Goal: Task Accomplishment & Management: Use online tool/utility

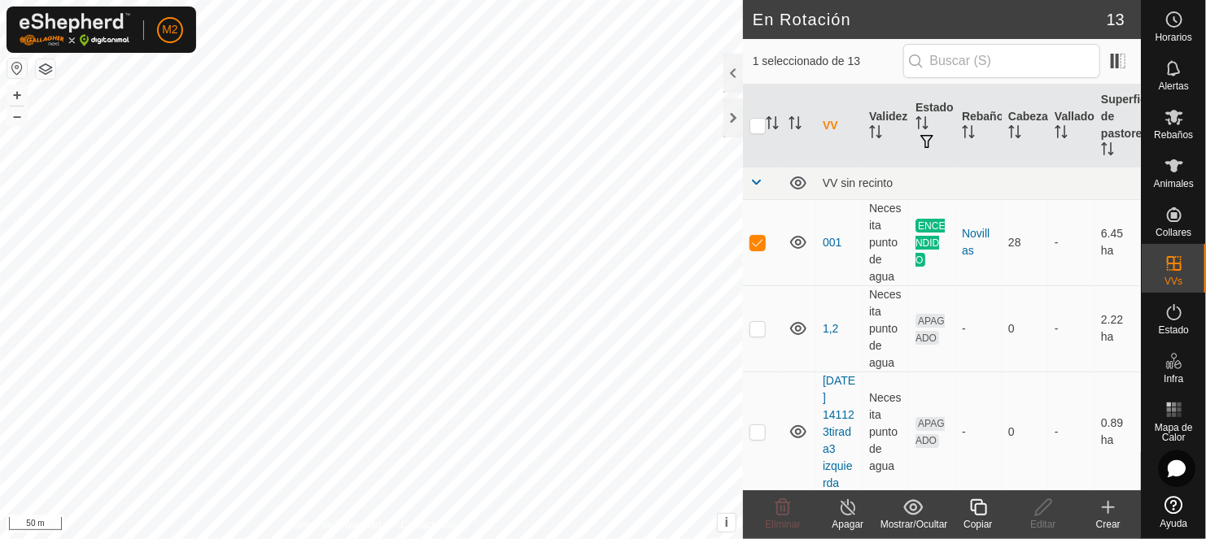
checkbox input "false"
checkbox input "true"
click at [976, 513] on icon at bounding box center [978, 508] width 20 height 20
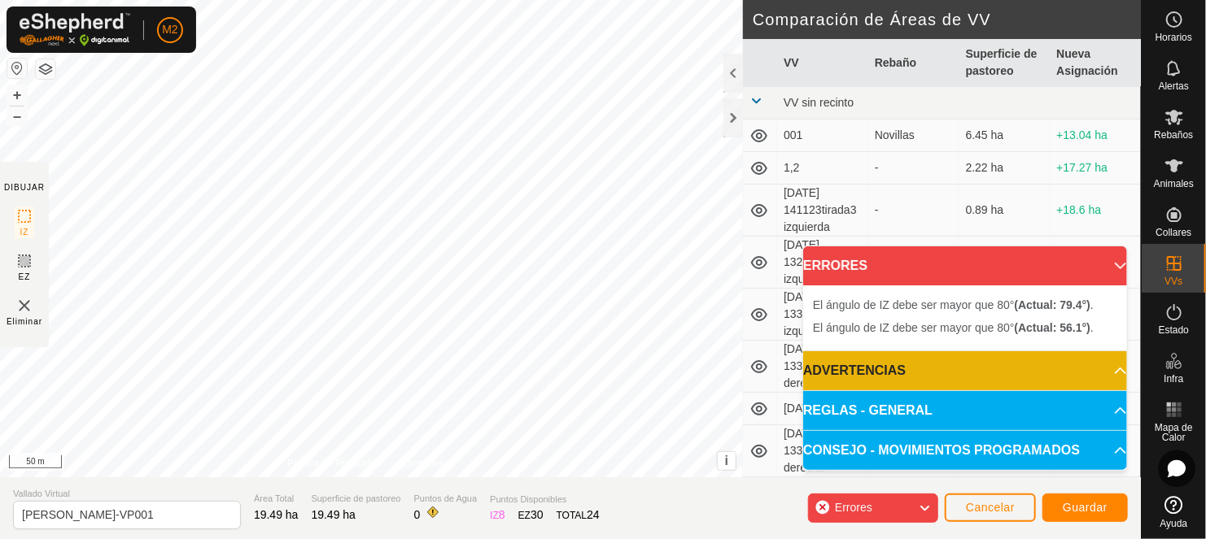
click at [773, 41] on div "DIBUJAR IZ EZ Eliminar Política de Privacidad Contáctenos El ángulo de IZ debe …" at bounding box center [570, 239] width 1141 height 478
click at [777, 319] on div "DIBUJAR IZ EZ Eliminar Política de Privacidad Contáctenos El ángulo de IZ debe …" at bounding box center [570, 239] width 1141 height 478
click at [1088, 510] on span "Guardar" at bounding box center [1084, 507] width 45 height 13
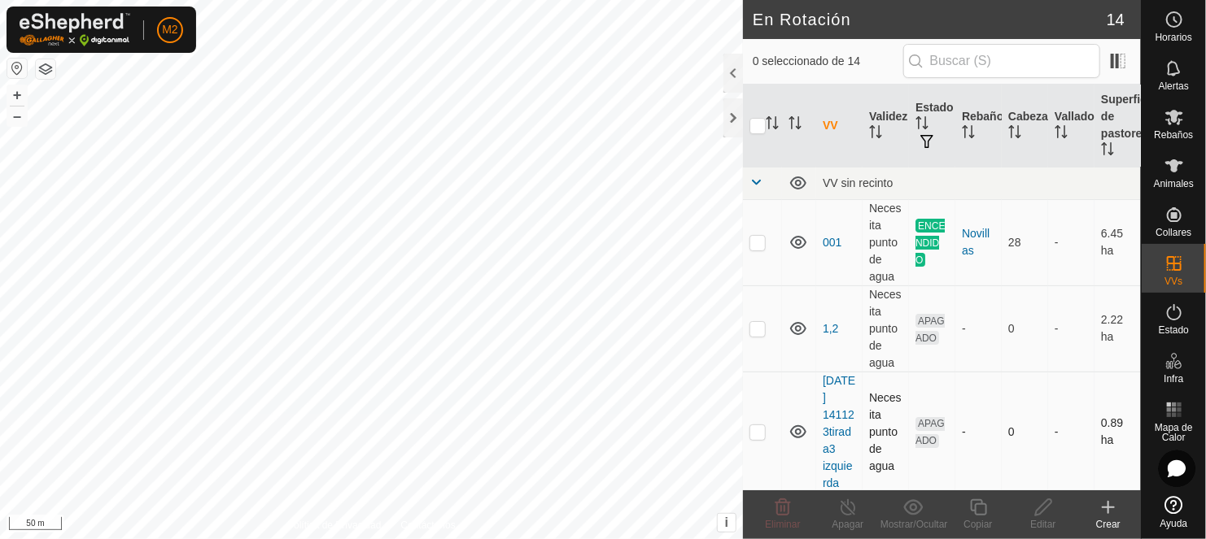
checkbox input "true"
click at [95, 539] on html "M2 Horarios Alertas Rebaños Animales Collares VVs Estado Infra Mapa de Calor Ay…" at bounding box center [603, 269] width 1206 height 539
click at [1171, 130] on span "Rebaños" at bounding box center [1173, 135] width 39 height 10
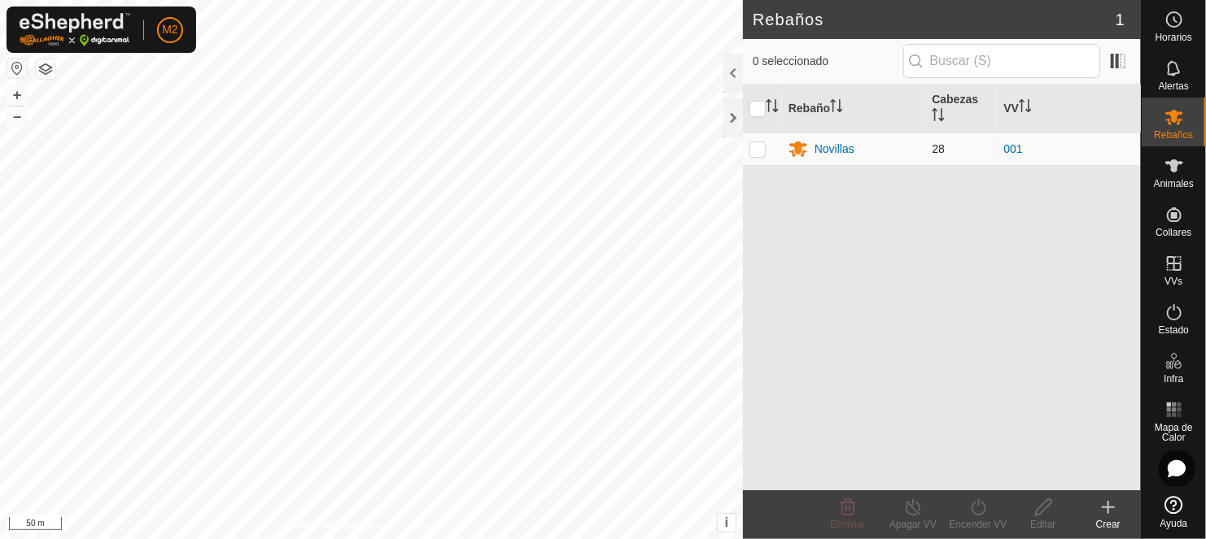
click at [757, 148] on p-checkbox at bounding box center [757, 148] width 16 height 13
checkbox input "true"
click at [979, 507] on icon at bounding box center [978, 508] width 20 height 20
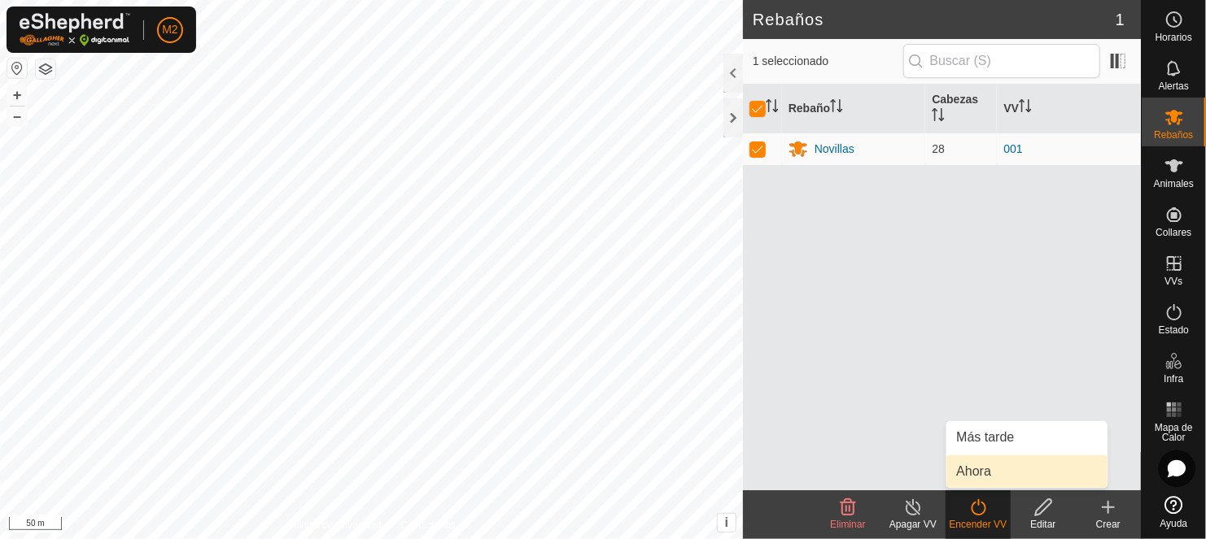
click at [984, 472] on link "Ahora" at bounding box center [1026, 472] width 161 height 33
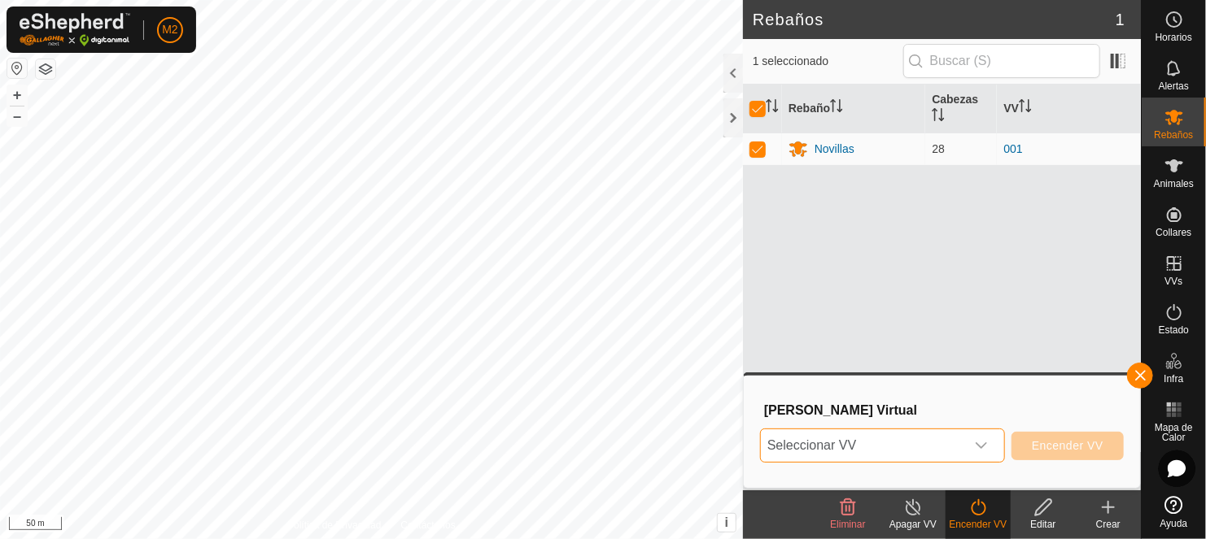
click at [841, 441] on span "Seleccionar VV" at bounding box center [863, 446] width 204 height 33
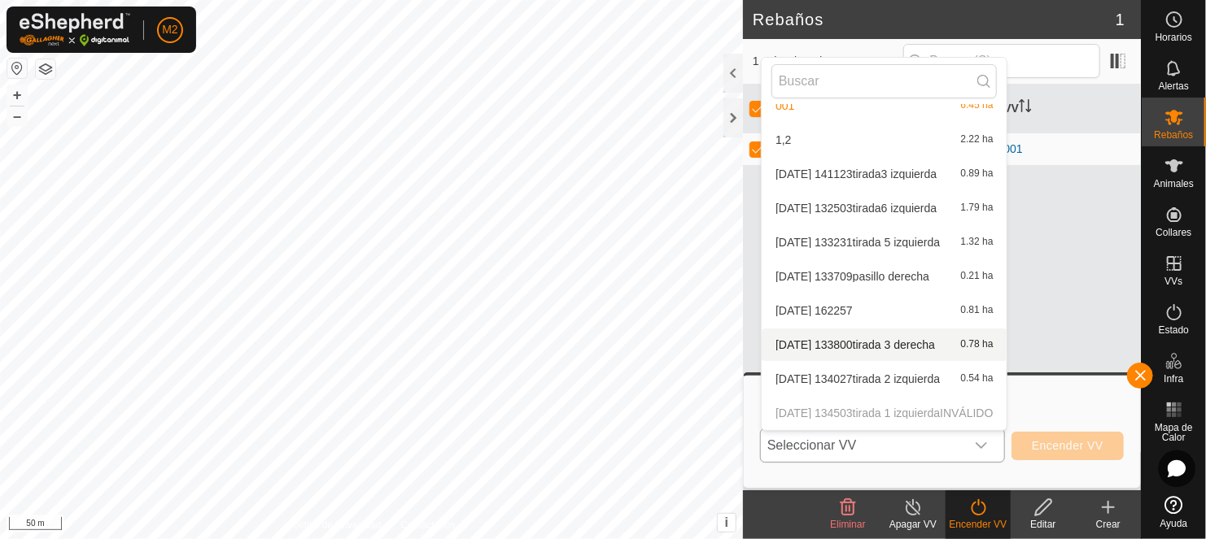
scroll to position [188, 0]
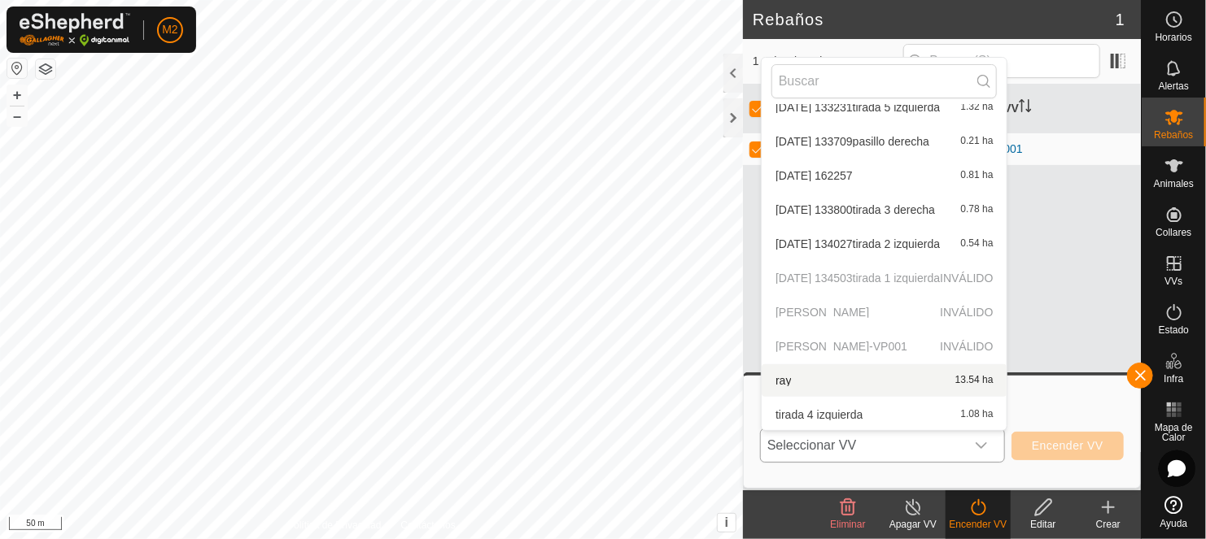
click at [843, 343] on p-selectitem "[PERSON_NAME]-VP001 INVÁLIDO" at bounding box center [883, 346] width 245 height 33
click at [830, 309] on p-selectitem "[PERSON_NAME]" at bounding box center [883, 312] width 245 height 33
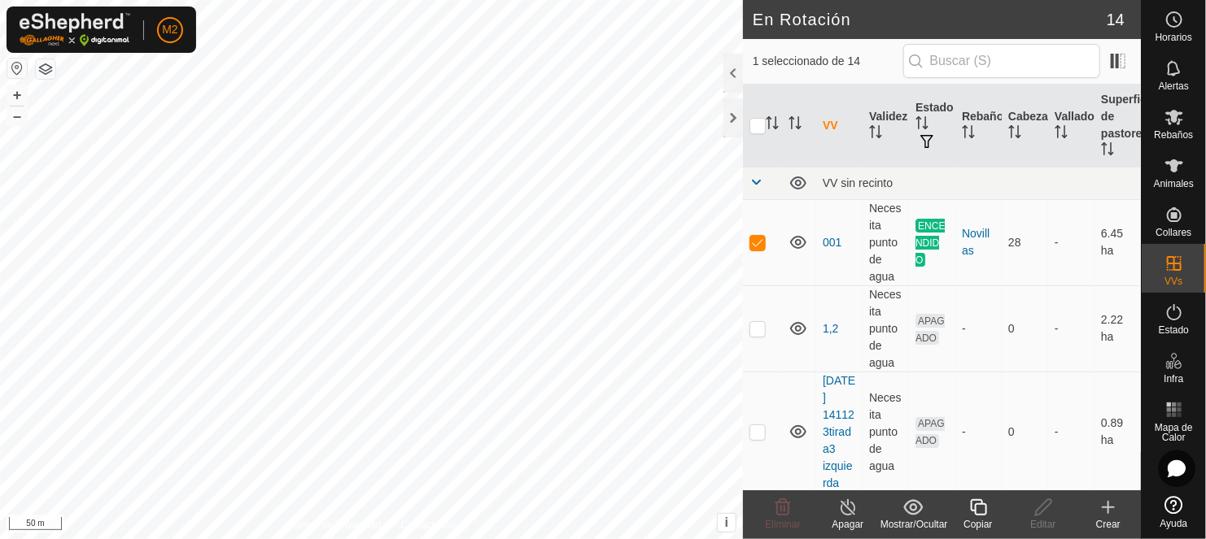
checkbox input "false"
checkbox input "true"
click at [1180, 114] on icon at bounding box center [1174, 117] width 18 height 15
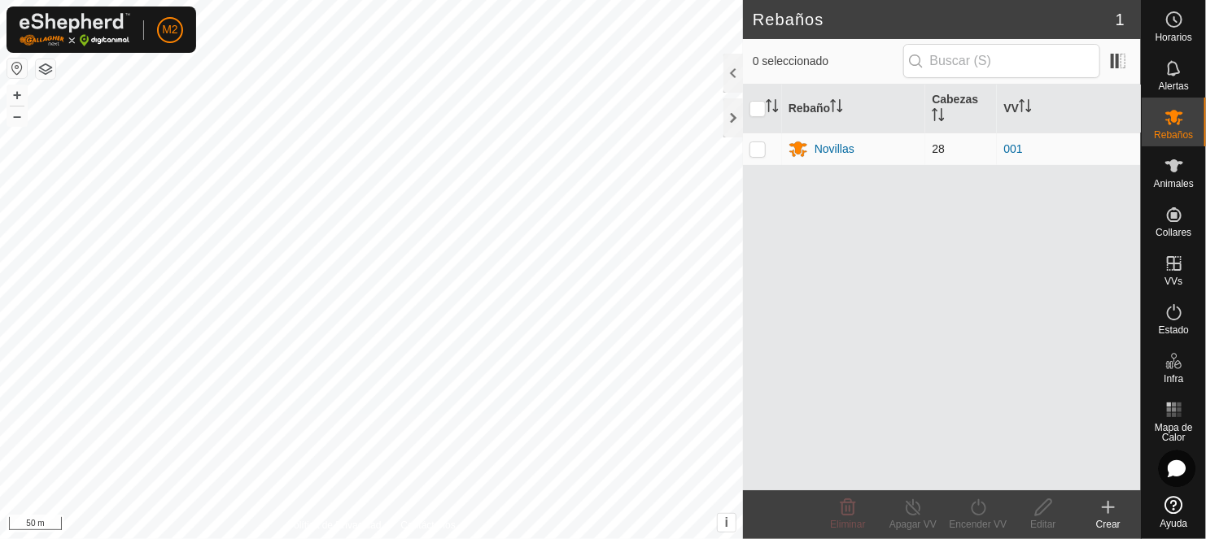
click at [754, 146] on p-checkbox at bounding box center [757, 148] width 16 height 13
checkbox input "true"
click at [984, 511] on icon at bounding box center [978, 507] width 15 height 16
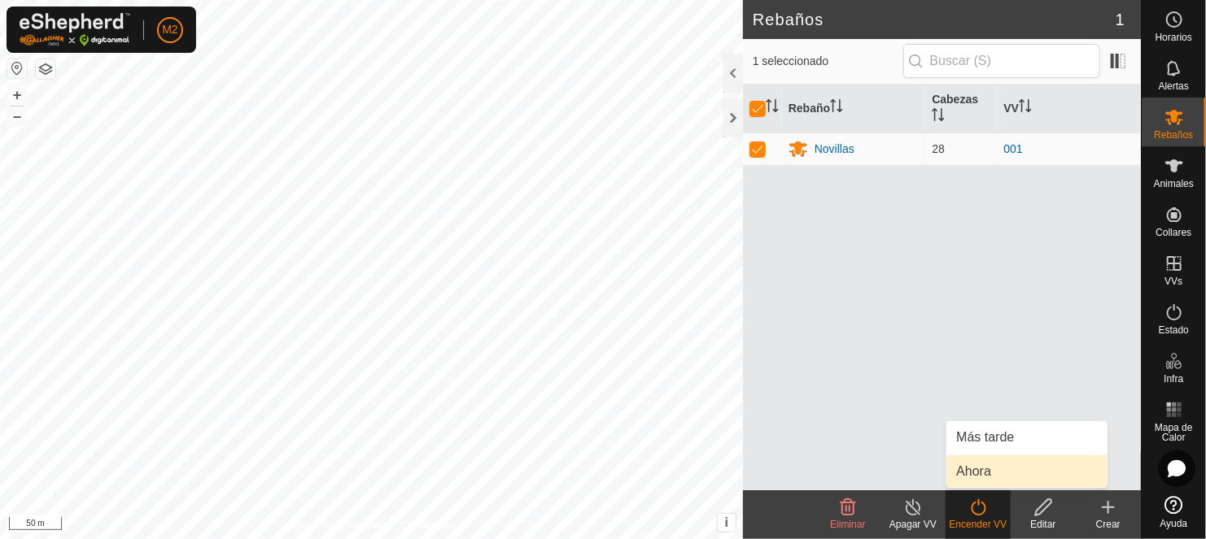
click at [976, 468] on link "Ahora" at bounding box center [1026, 472] width 161 height 33
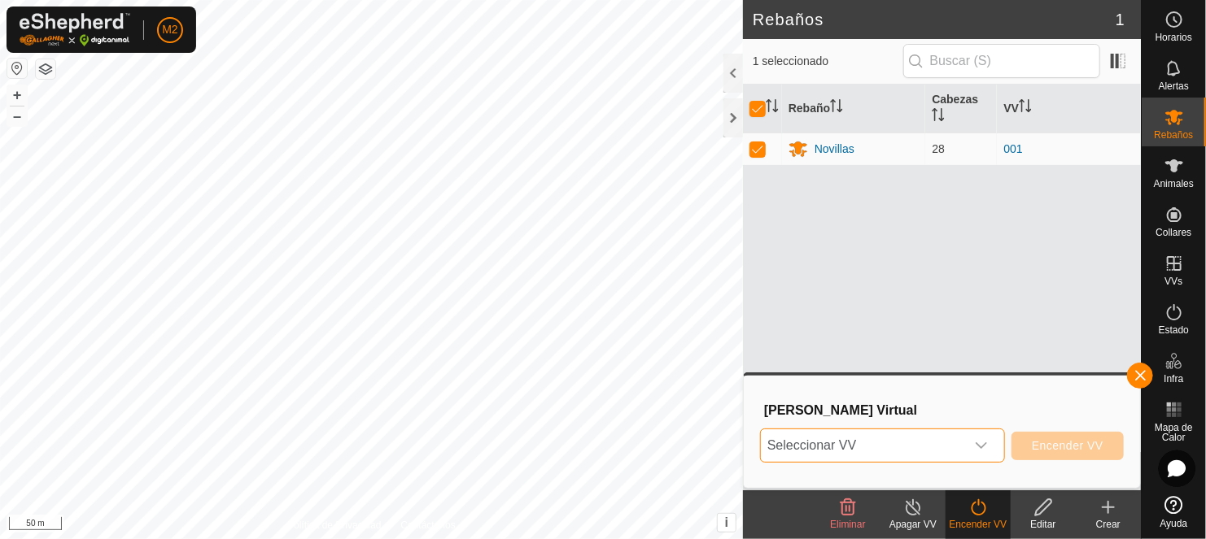
click at [807, 442] on span "Seleccionar VV" at bounding box center [863, 446] width 204 height 33
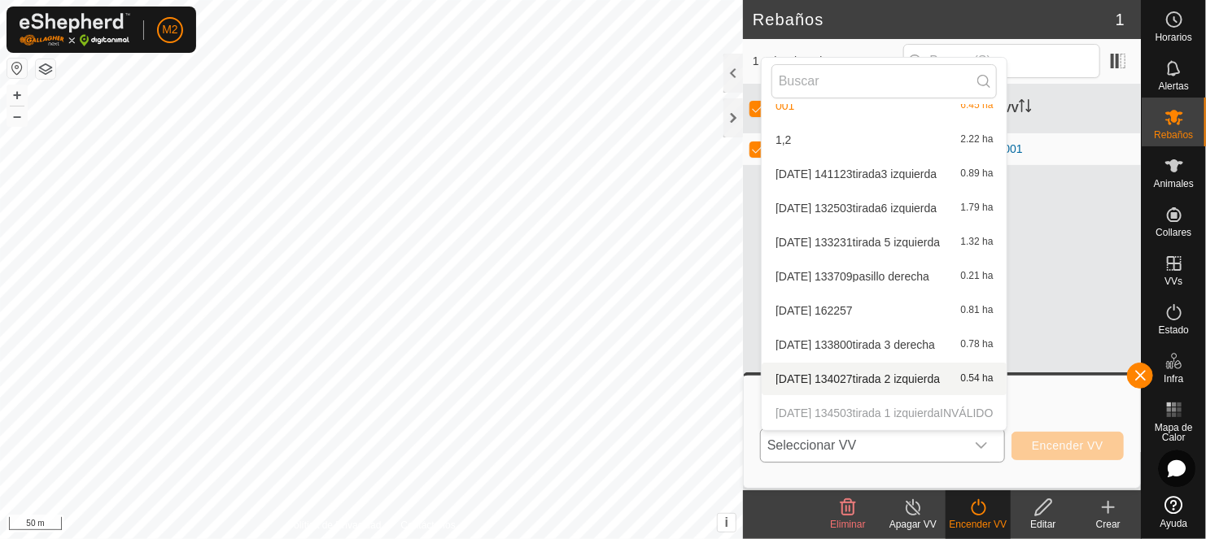
scroll to position [188, 0]
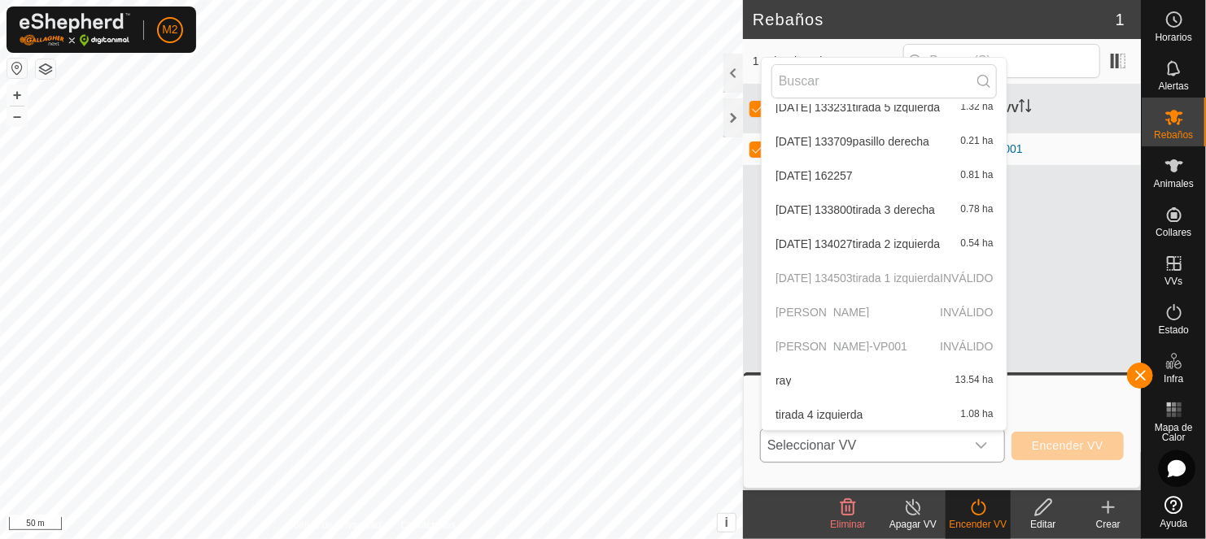
click at [822, 313] on p-selectitem "[PERSON_NAME]" at bounding box center [883, 312] width 245 height 33
click at [822, 351] on p-selectitem "[PERSON_NAME]-VP001 INVÁLIDO" at bounding box center [883, 346] width 245 height 33
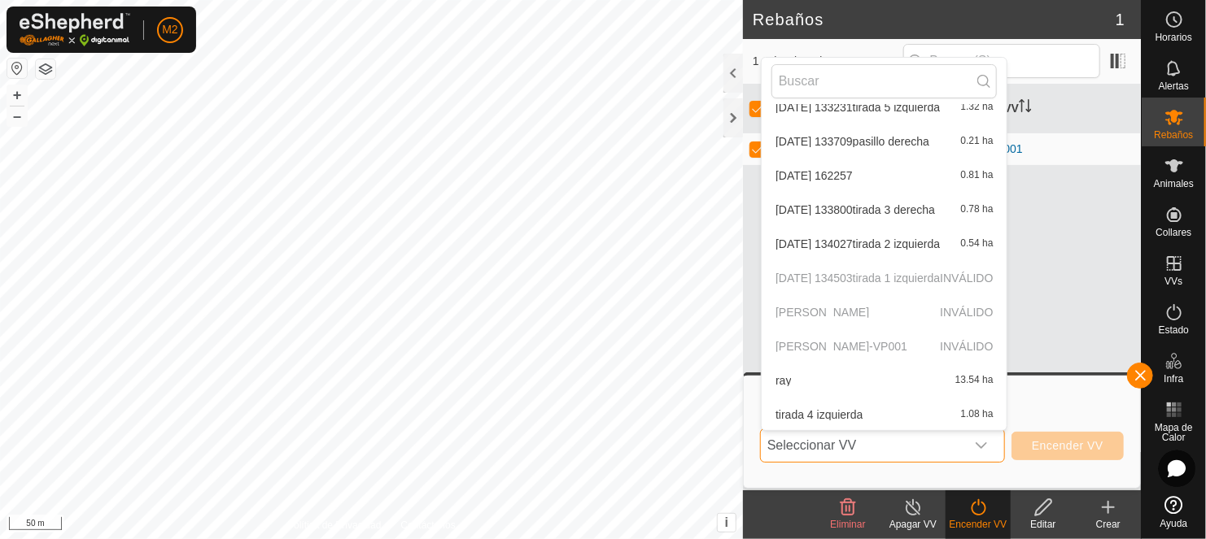
click at [822, 351] on p-selectitem "[PERSON_NAME]-VP001 INVÁLIDO" at bounding box center [883, 346] width 245 height 33
click at [883, 284] on p-selectitem "[DATE] 134503tirada 1 izquierda INVÁLIDO" at bounding box center [883, 278] width 245 height 33
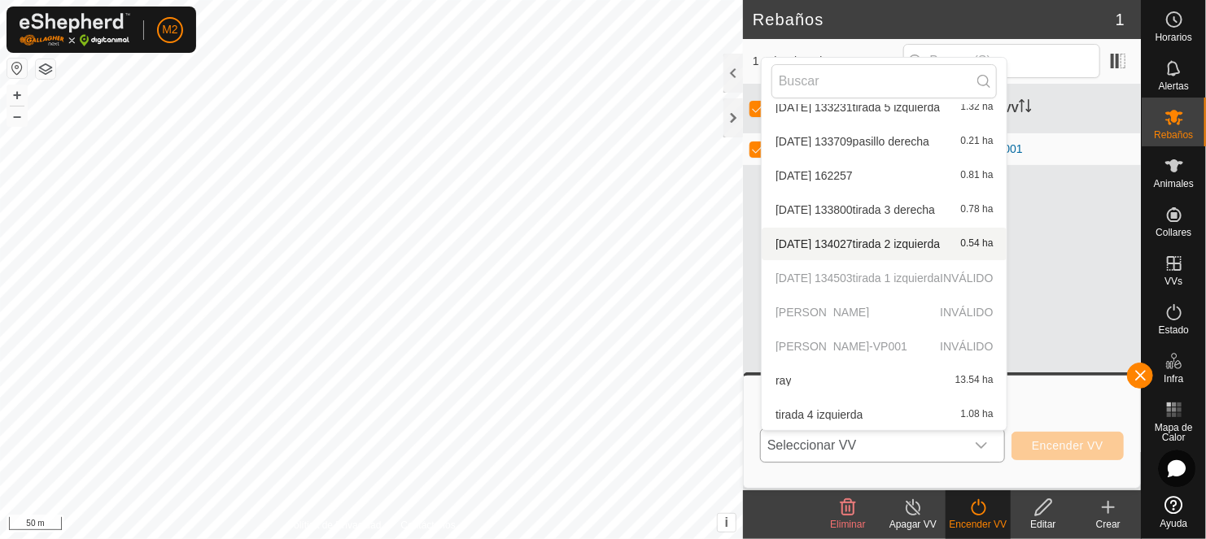
click at [878, 255] on li "[DATE] 134027tirada 2 izquierda 0.54 ha" at bounding box center [883, 244] width 245 height 33
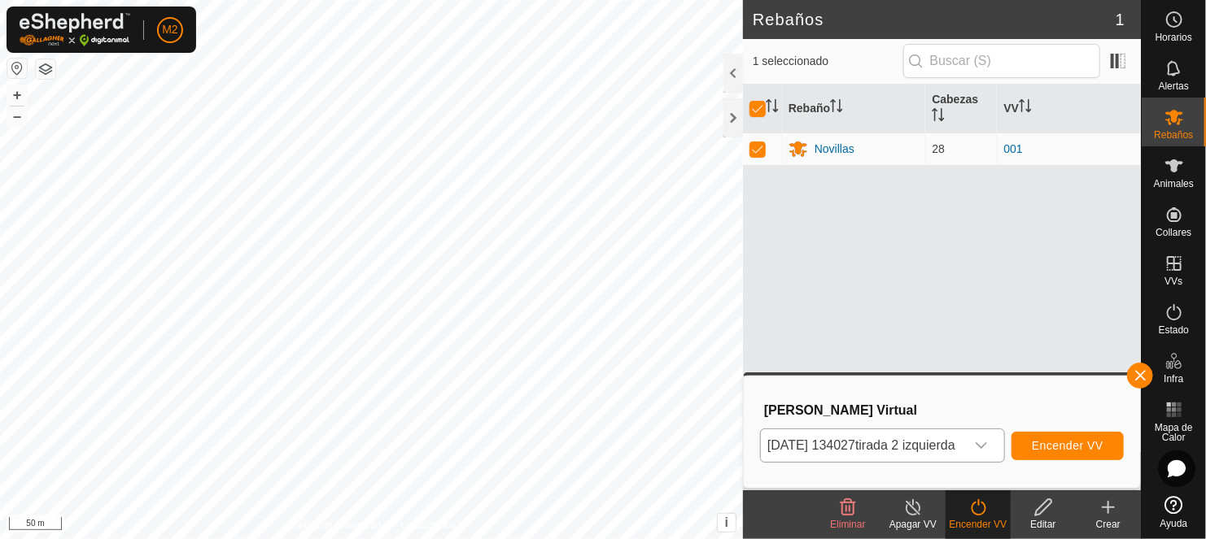
click at [988, 441] on icon "dropdown trigger" at bounding box center [981, 445] width 13 height 13
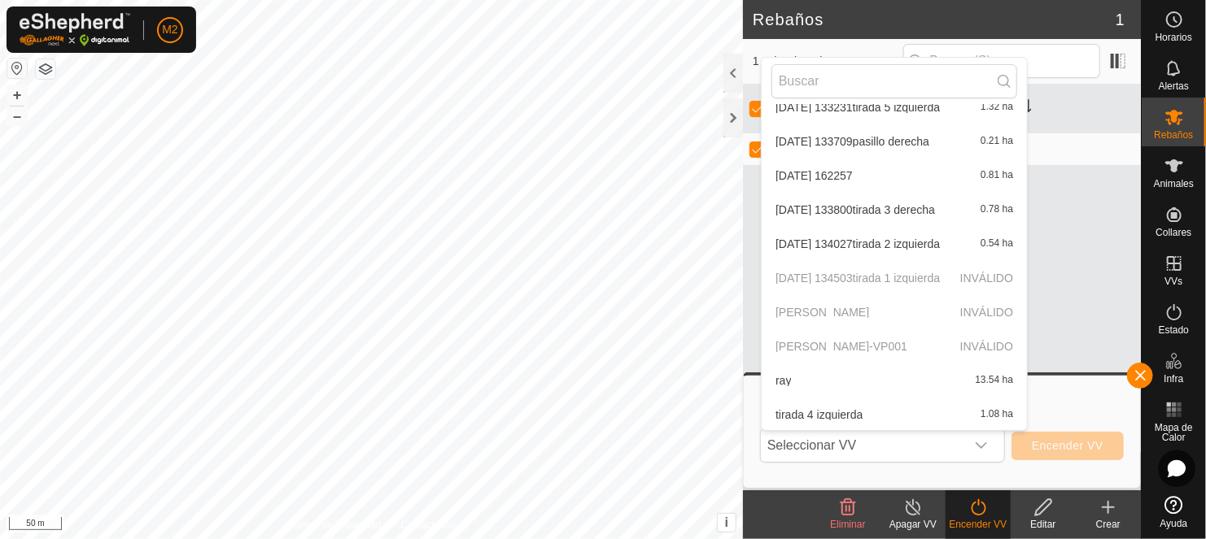
click at [856, 279] on p-selectitem "[DATE] 134503tirada 1 izquierda INVÁLIDO" at bounding box center [893, 278] width 265 height 33
click at [785, 341] on p-selectitem "[PERSON_NAME]-VP001 INVÁLIDO" at bounding box center [893, 346] width 265 height 33
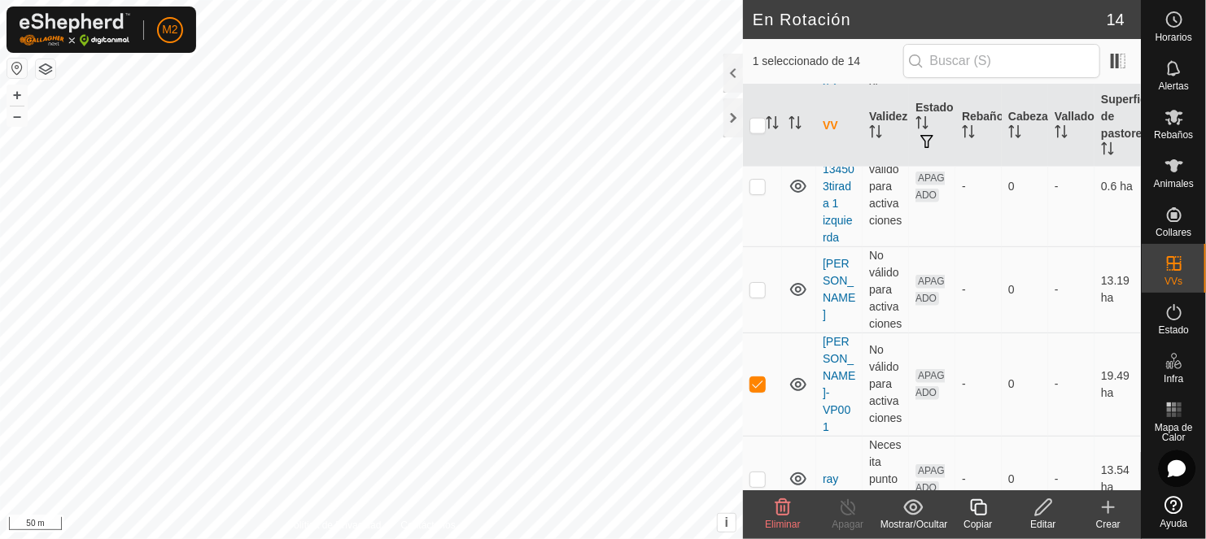
scroll to position [1189, 0]
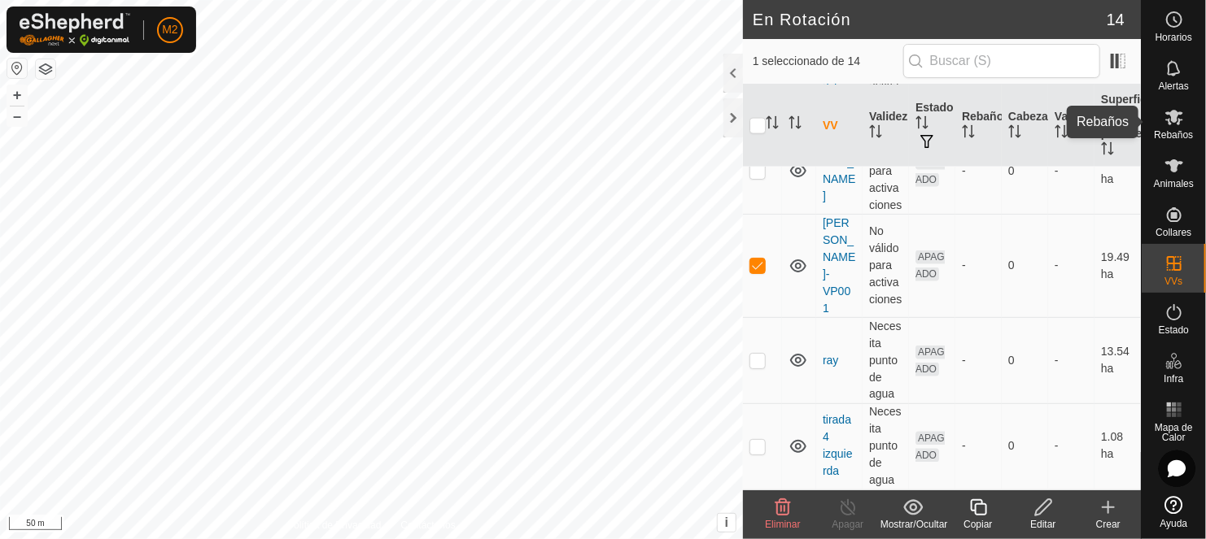
click at [1168, 120] on icon at bounding box center [1174, 117] width 18 height 15
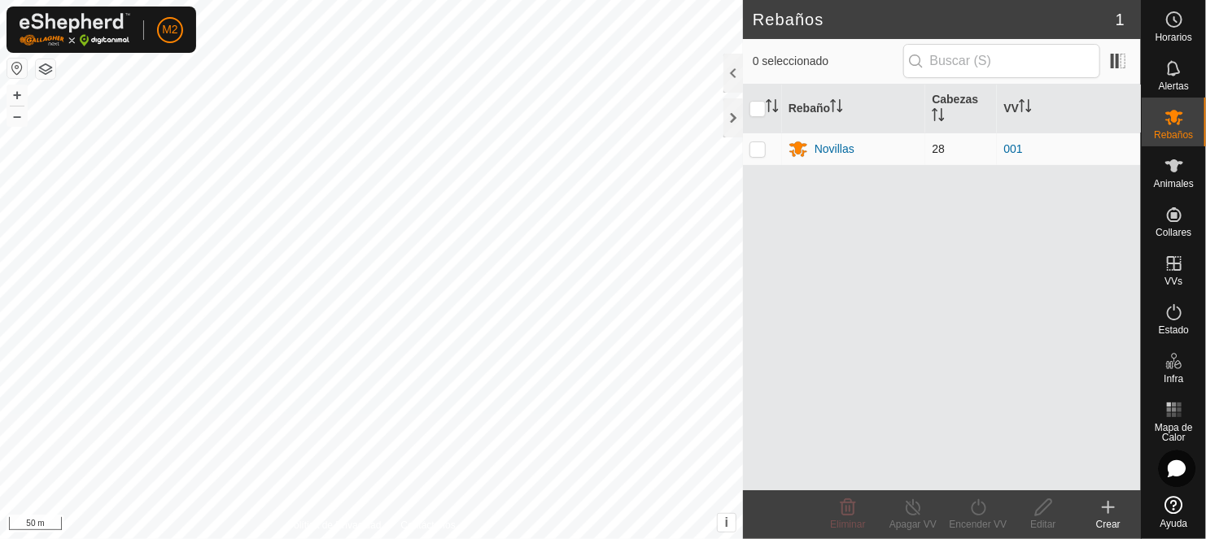
click at [762, 150] on p-checkbox at bounding box center [757, 148] width 16 height 13
checkbox input "true"
click at [965, 510] on turn-on-svg-icon at bounding box center [977, 508] width 65 height 20
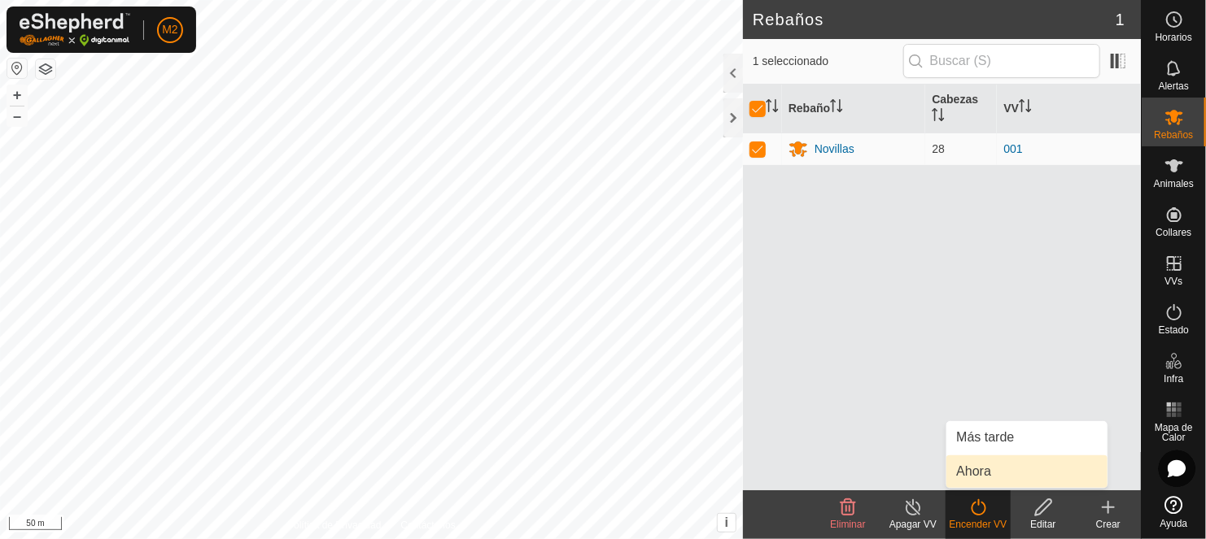
click at [967, 467] on link "Ahora" at bounding box center [1026, 472] width 161 height 33
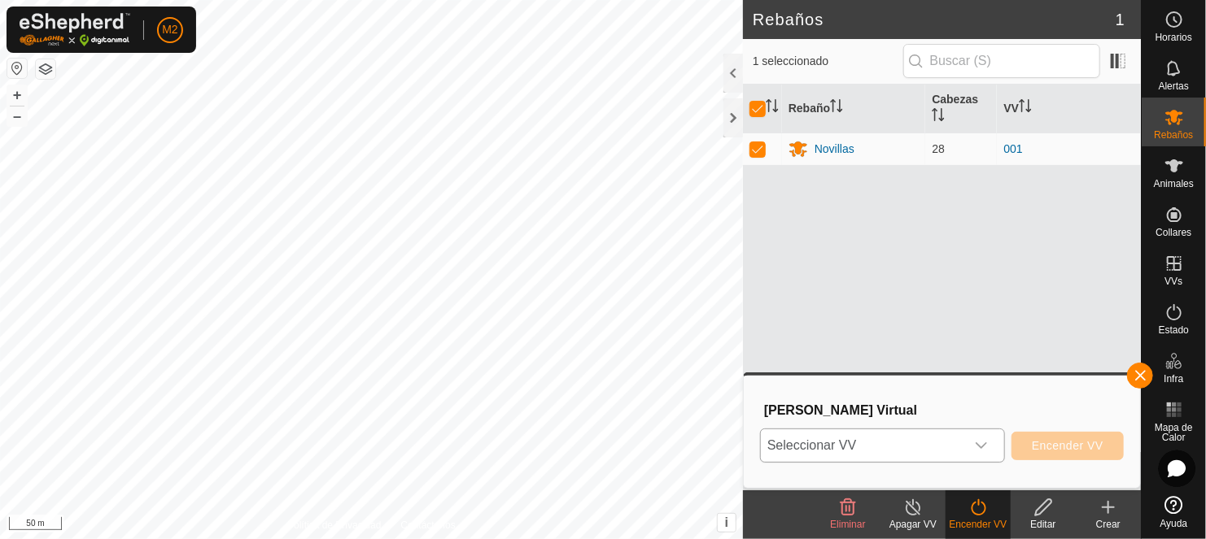
click at [986, 443] on icon "dropdown trigger" at bounding box center [980, 446] width 11 height 7
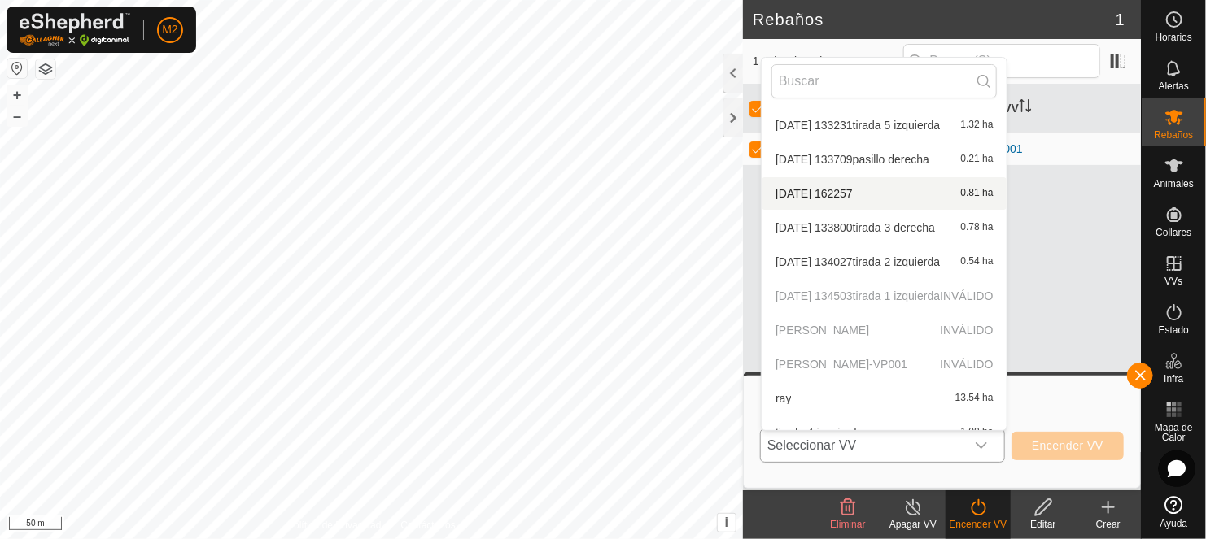
scroll to position [188, 0]
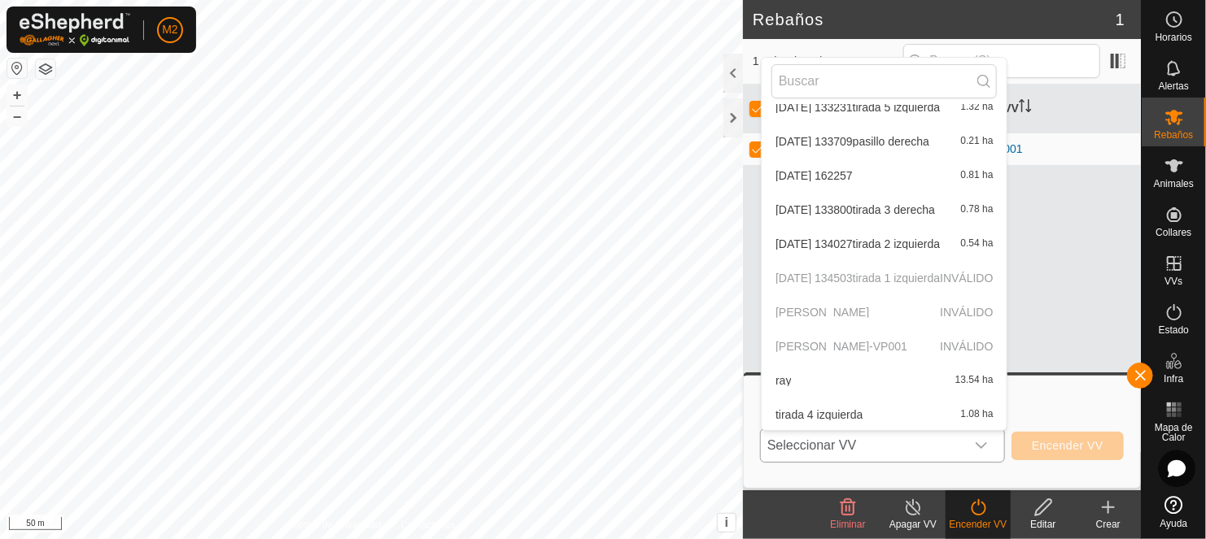
click at [806, 345] on p-selectitem "[PERSON_NAME]-VP001 INVÁLIDO" at bounding box center [883, 346] width 245 height 33
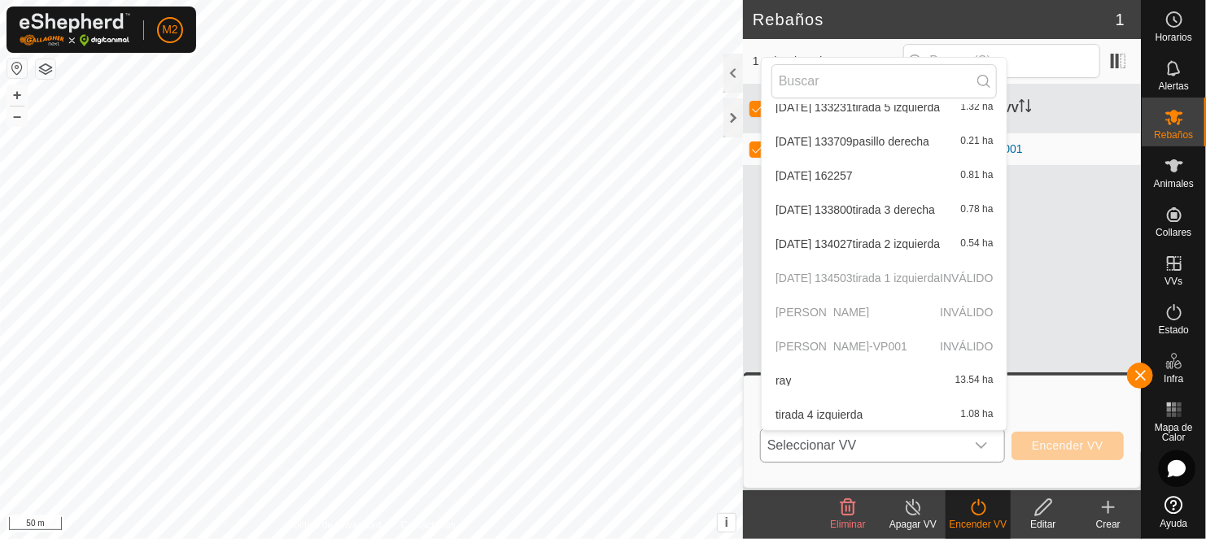
click at [806, 345] on p-selectitem "[PERSON_NAME]-VP001 INVÁLIDO" at bounding box center [883, 346] width 245 height 33
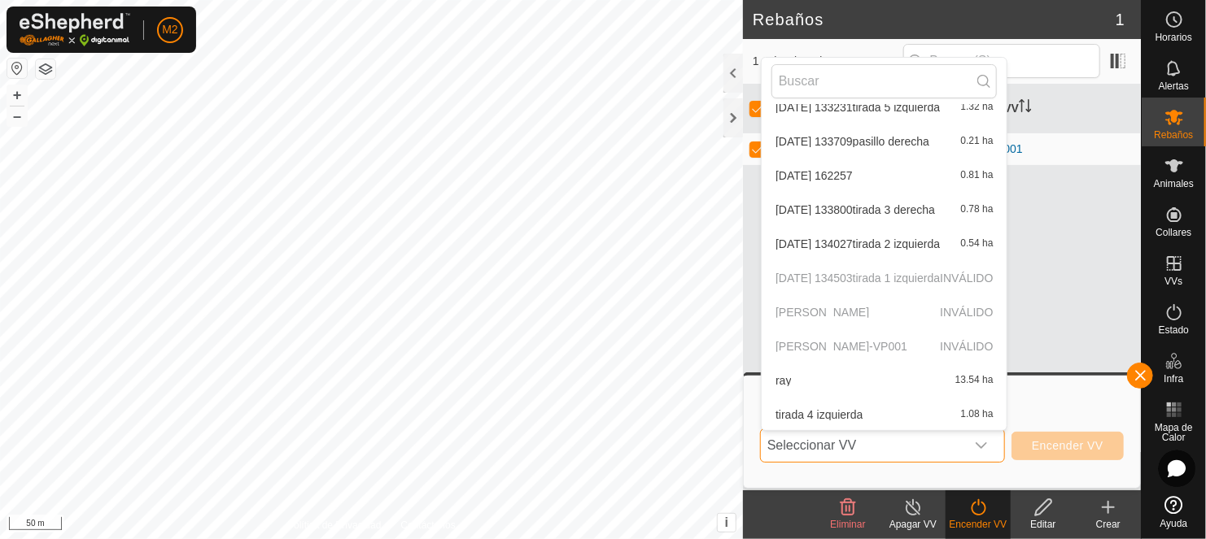
click at [806, 345] on p-selectitem "[PERSON_NAME]-VP001 INVÁLIDO" at bounding box center [883, 346] width 245 height 33
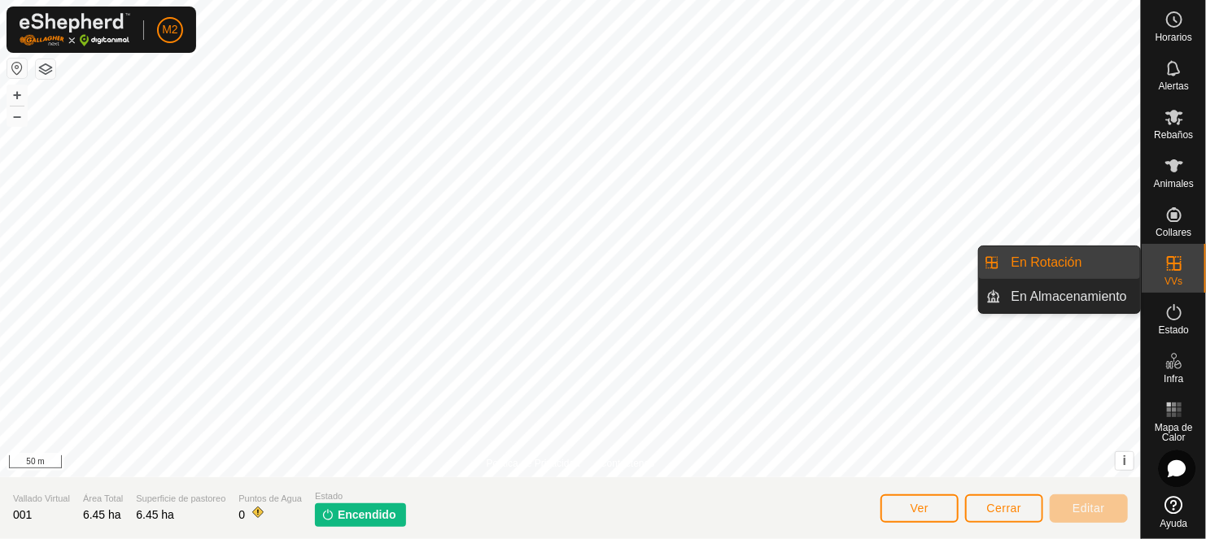
click at [1178, 268] on icon at bounding box center [1174, 264] width 20 height 20
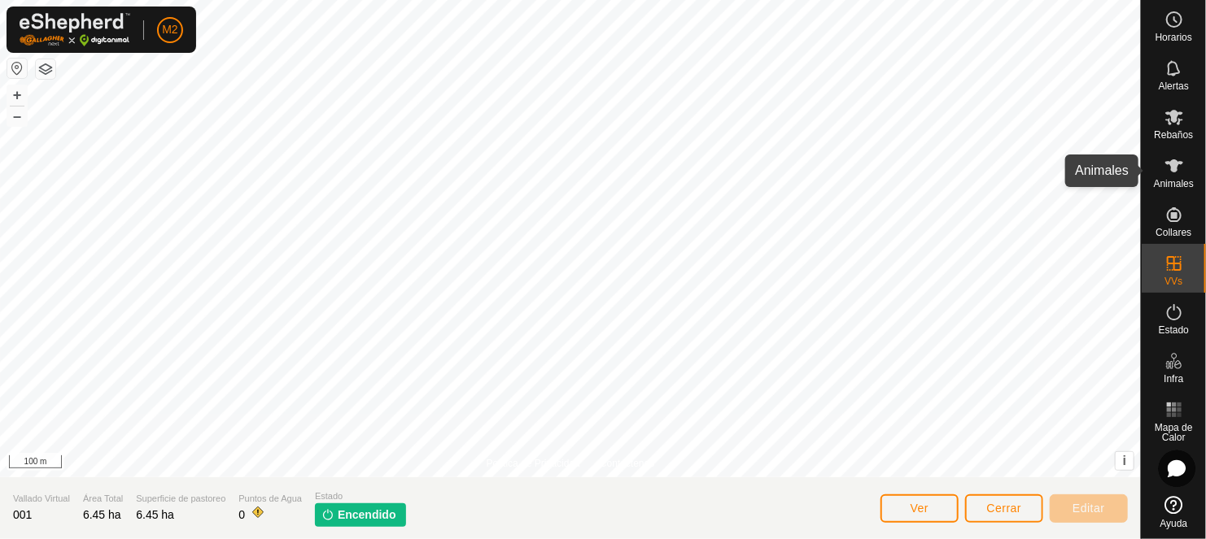
click at [1180, 171] on icon at bounding box center [1174, 166] width 20 height 20
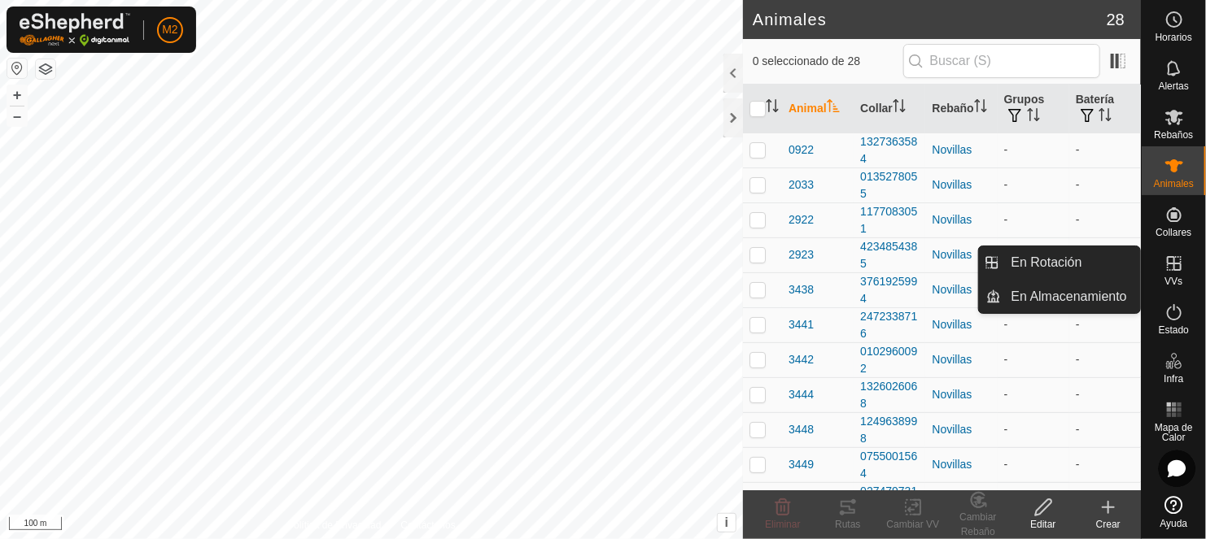
click at [1171, 268] on icon at bounding box center [1174, 264] width 20 height 20
click at [1039, 259] on link "En Rotación" at bounding box center [1070, 262] width 139 height 33
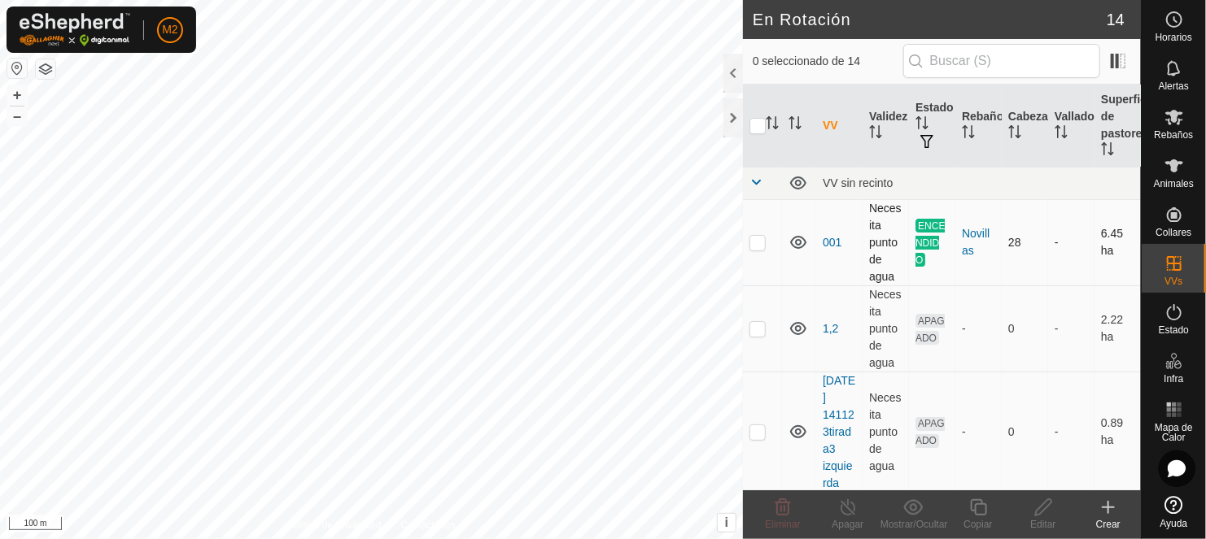
checkbox input "true"
click at [975, 512] on icon at bounding box center [978, 507] width 16 height 16
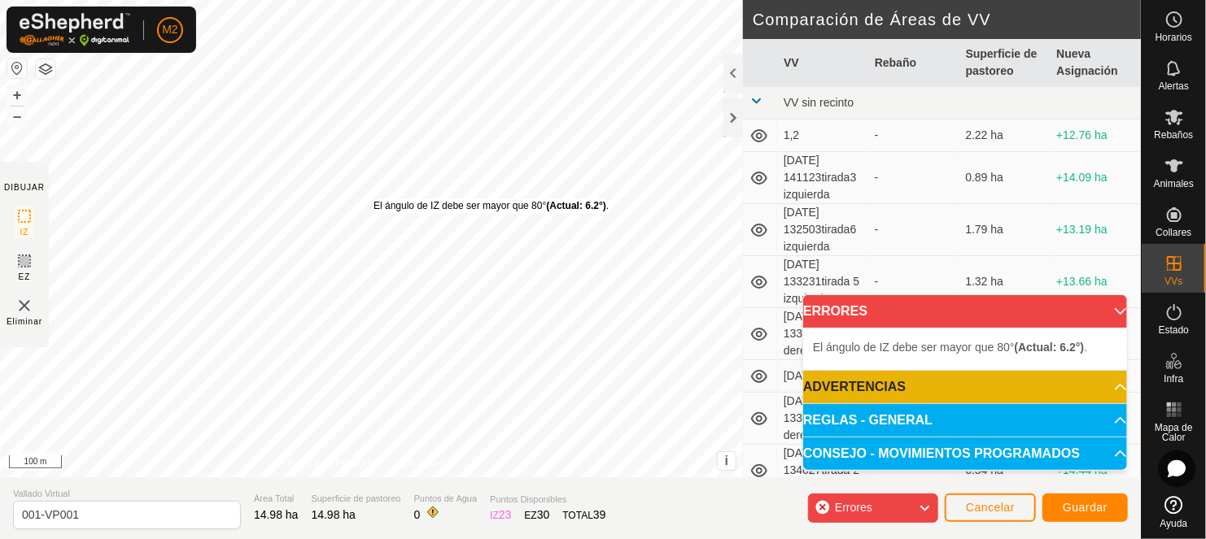
click at [373, 198] on div "El ángulo de IZ debe ser mayor que 80° (Actual: 6.2°) . + – ⇧ i This applicatio…" at bounding box center [371, 239] width 743 height 478
click at [1001, 502] on span "Cancelar" at bounding box center [990, 507] width 49 height 13
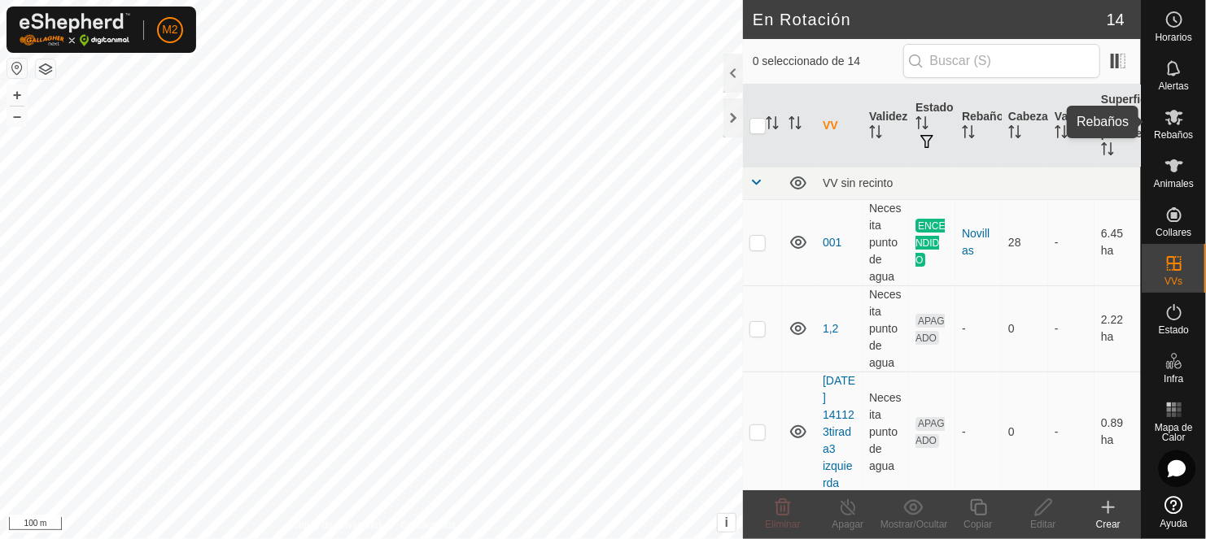
click at [1181, 122] on icon at bounding box center [1174, 117] width 20 height 20
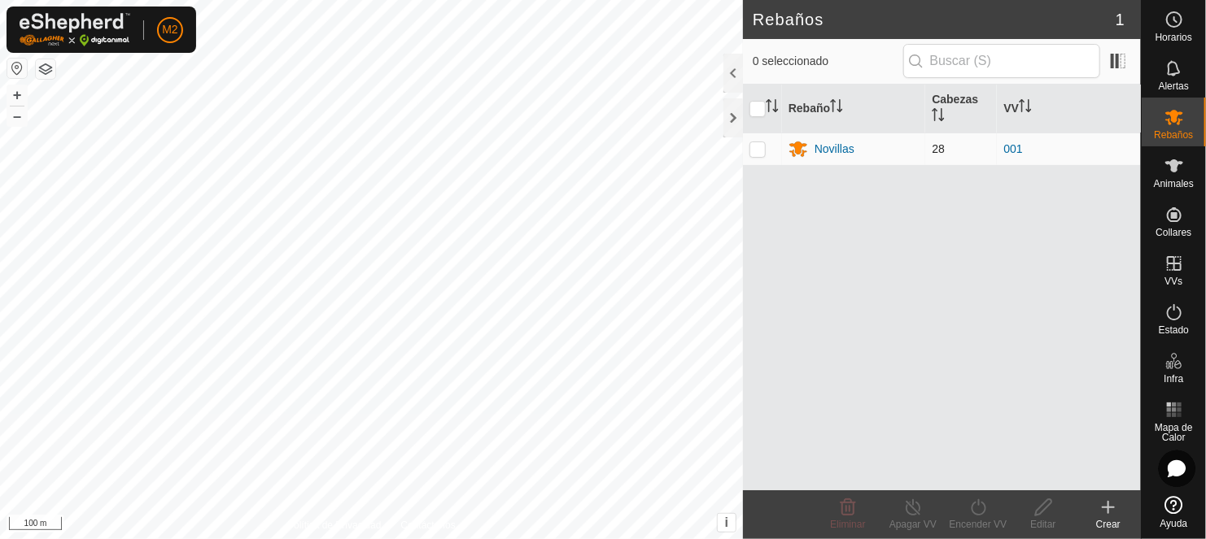
click at [754, 150] on p-checkbox at bounding box center [757, 148] width 16 height 13
checkbox input "true"
click at [983, 508] on icon at bounding box center [978, 508] width 20 height 20
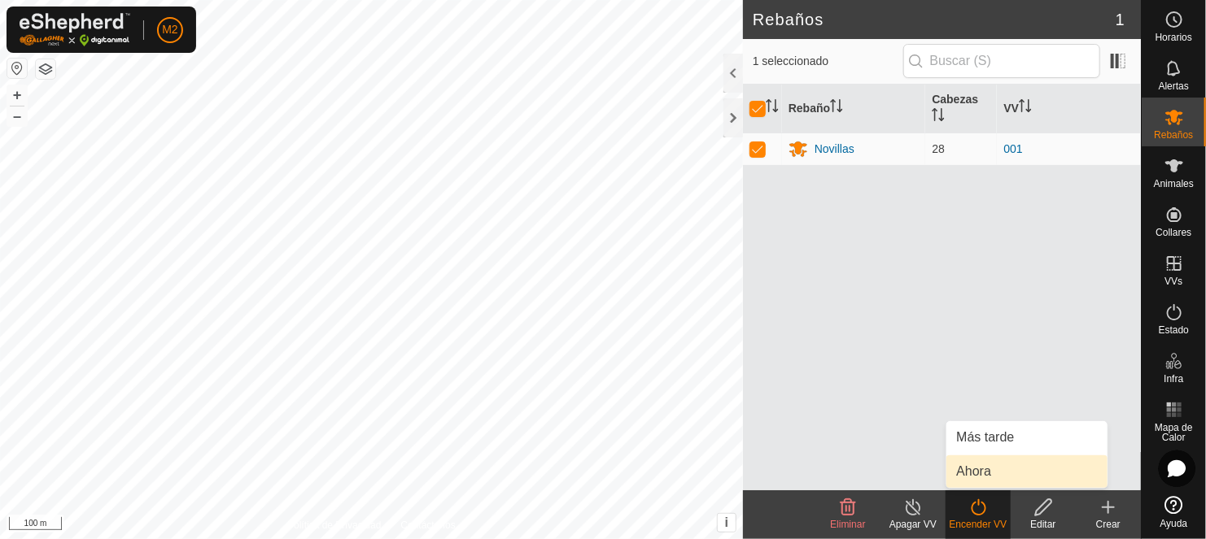
click at [985, 469] on link "Ahora" at bounding box center [1026, 472] width 161 height 33
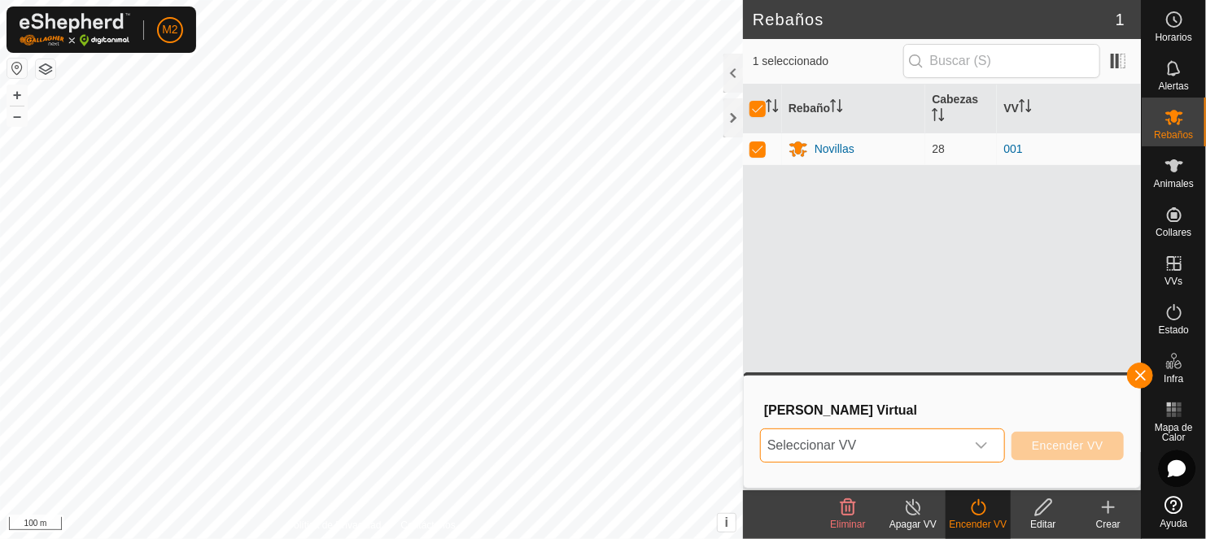
click at [818, 442] on span "Seleccionar VV" at bounding box center [863, 446] width 204 height 33
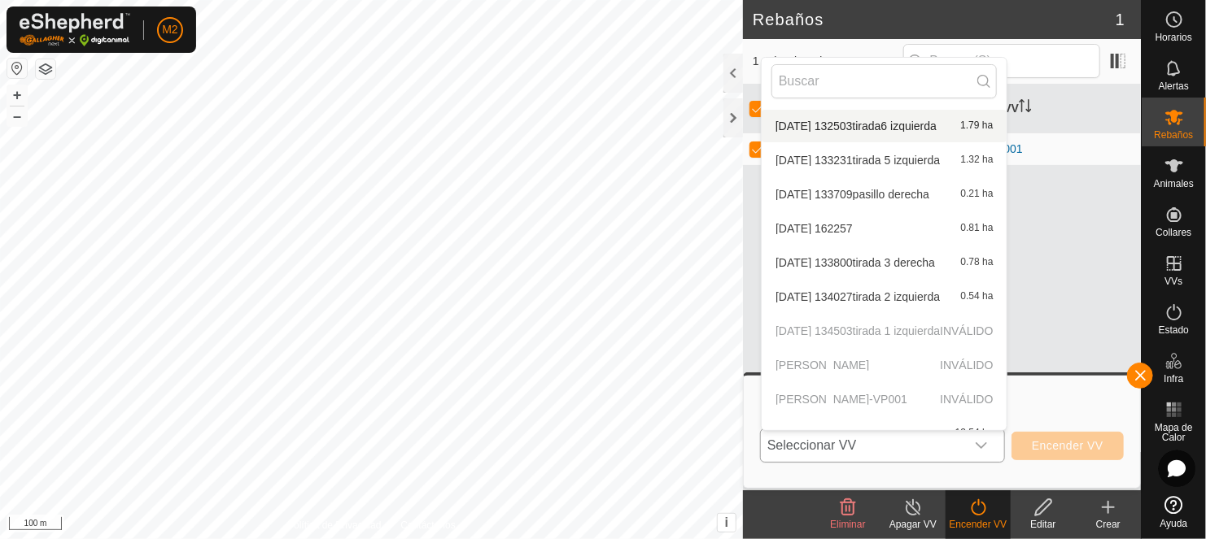
scroll to position [188, 0]
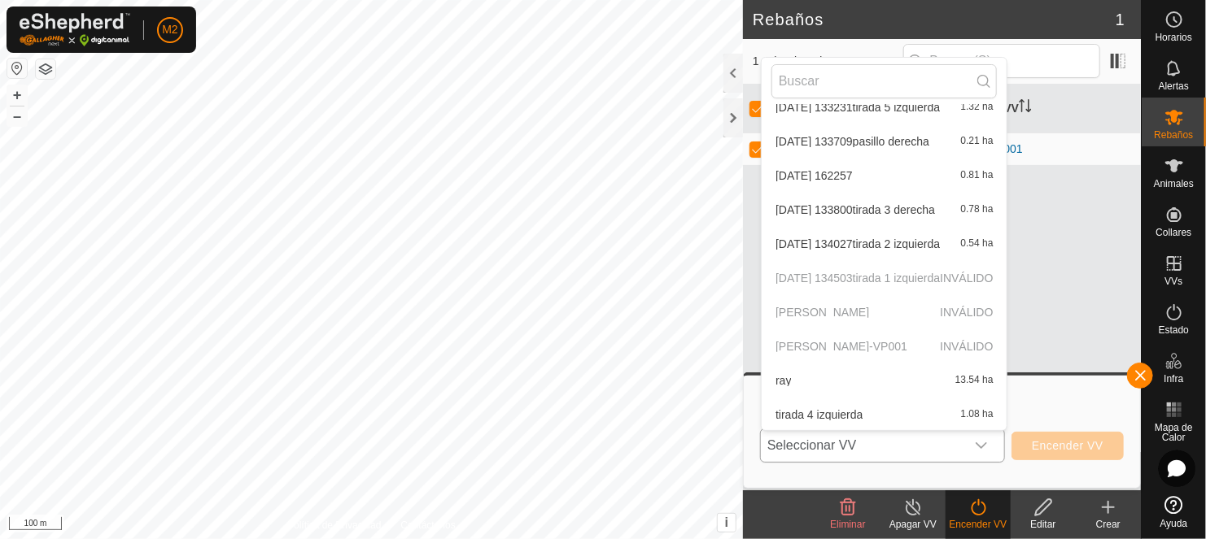
click at [983, 312] on p-selectitem "[PERSON_NAME]" at bounding box center [883, 312] width 245 height 33
click at [985, 343] on p-selectitem "[PERSON_NAME]-VP001 INVÁLIDO" at bounding box center [883, 346] width 245 height 33
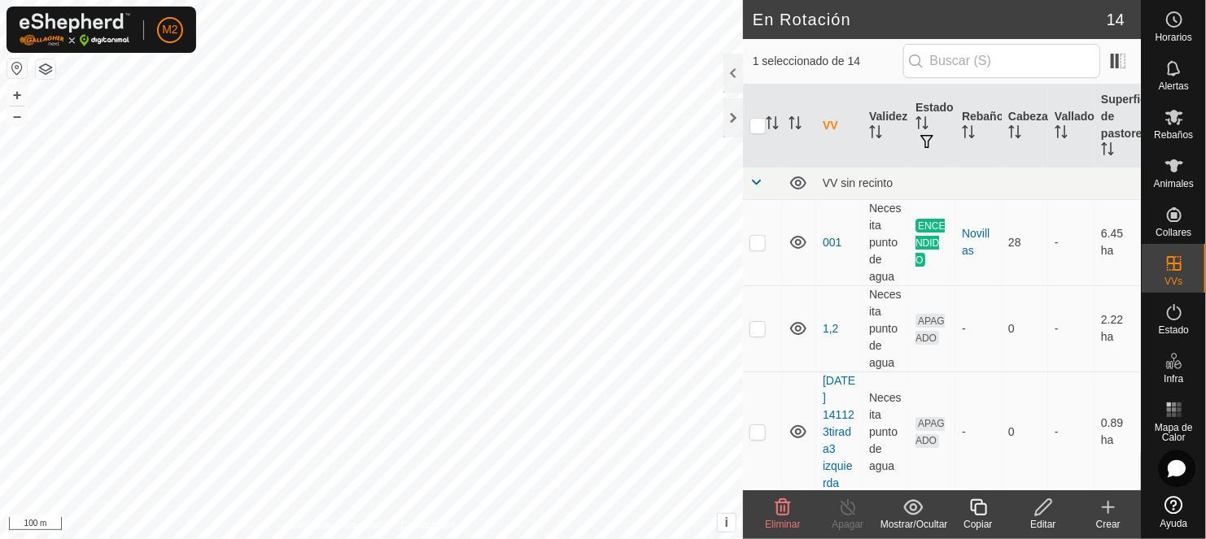
click at [784, 508] on icon at bounding box center [782, 507] width 15 height 16
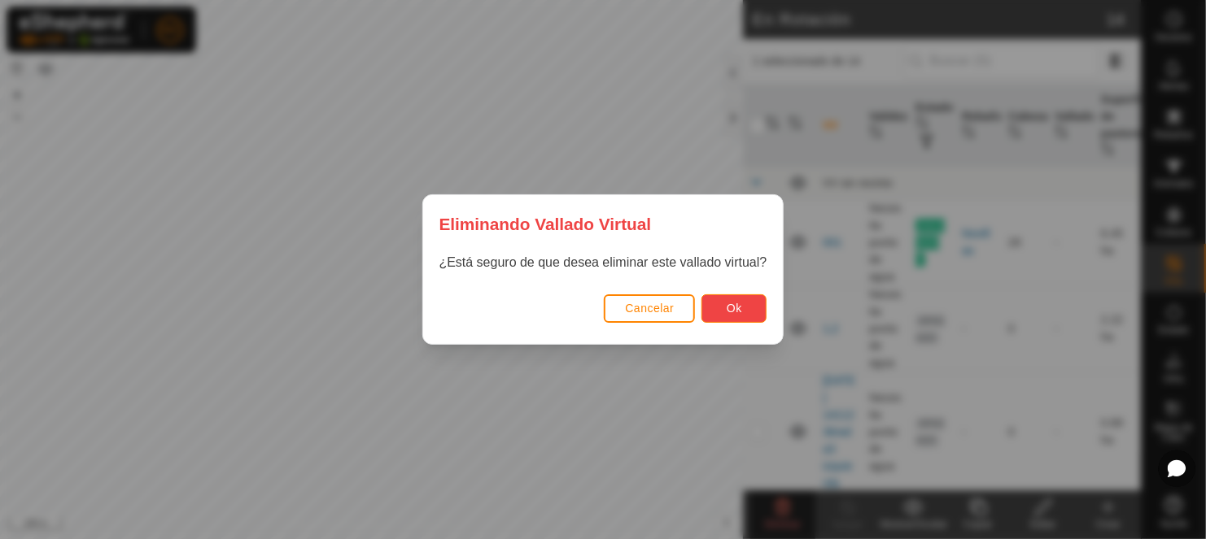
click at [717, 307] on button "Ok" at bounding box center [733, 308] width 65 height 28
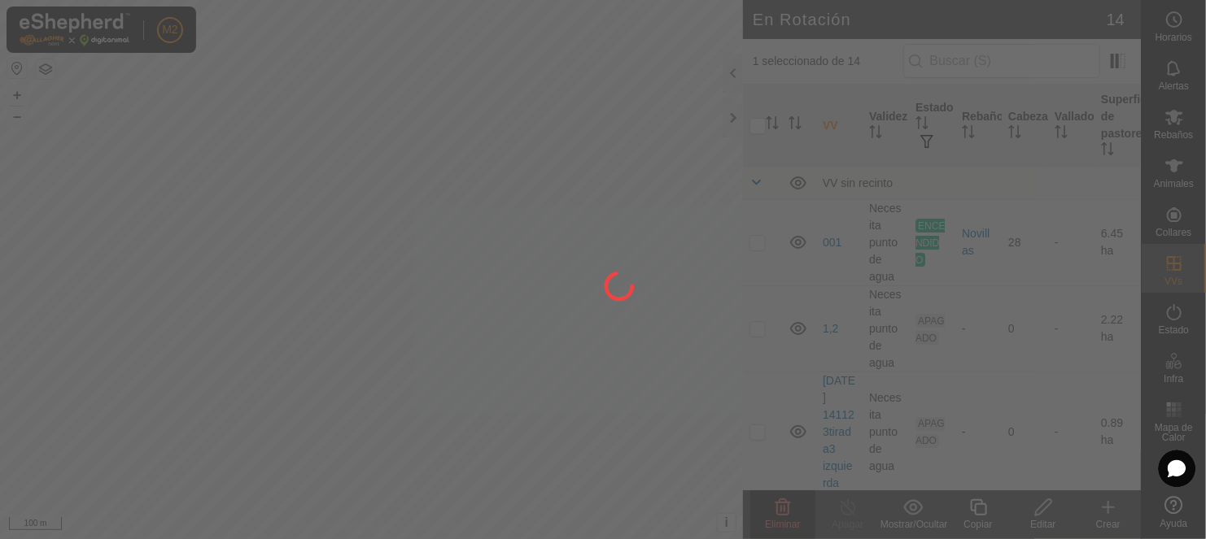
checkbox input "false"
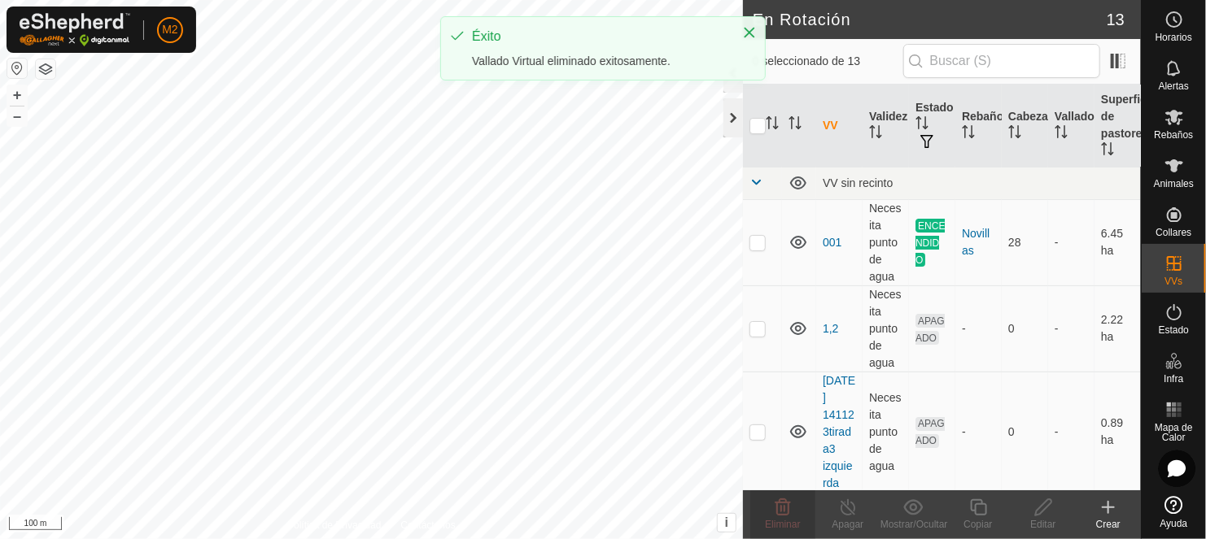
checkbox input "true"
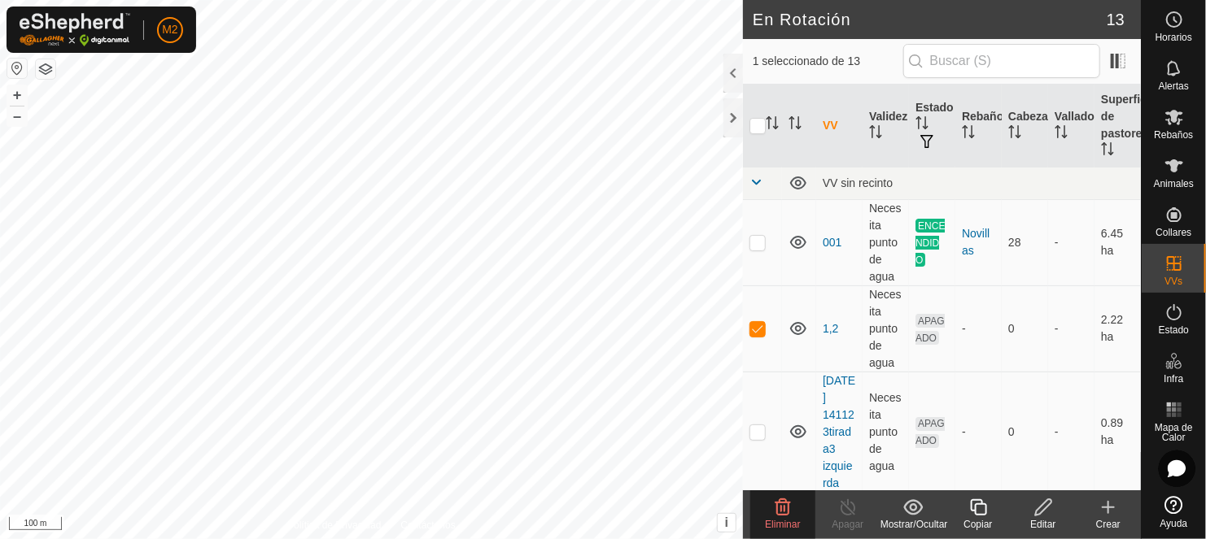
click at [785, 504] on icon at bounding box center [783, 508] width 20 height 20
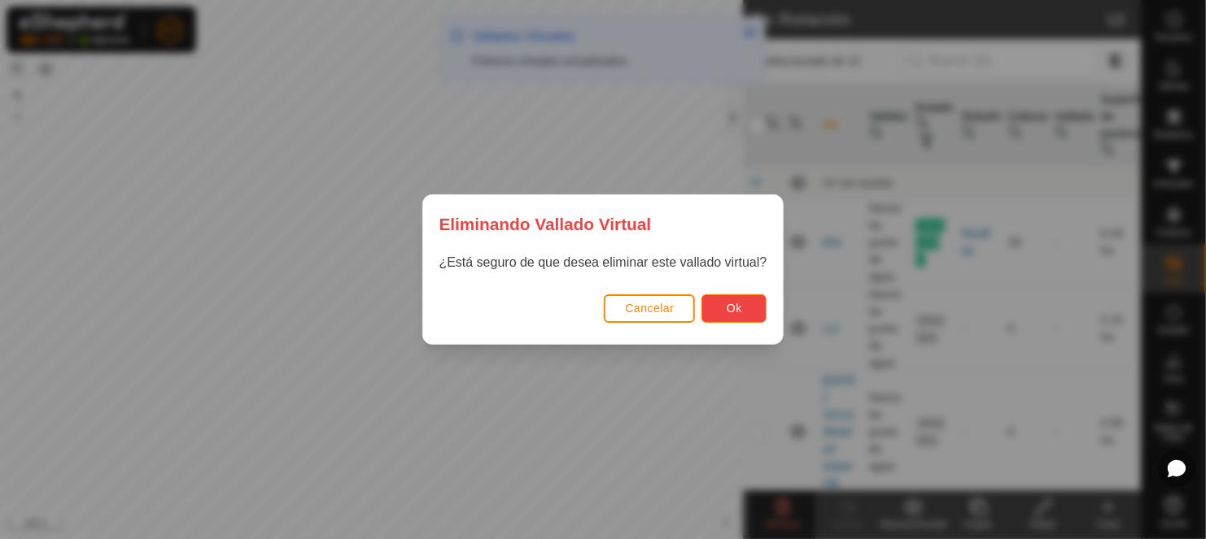
click at [748, 294] on button "Ok" at bounding box center [733, 308] width 65 height 28
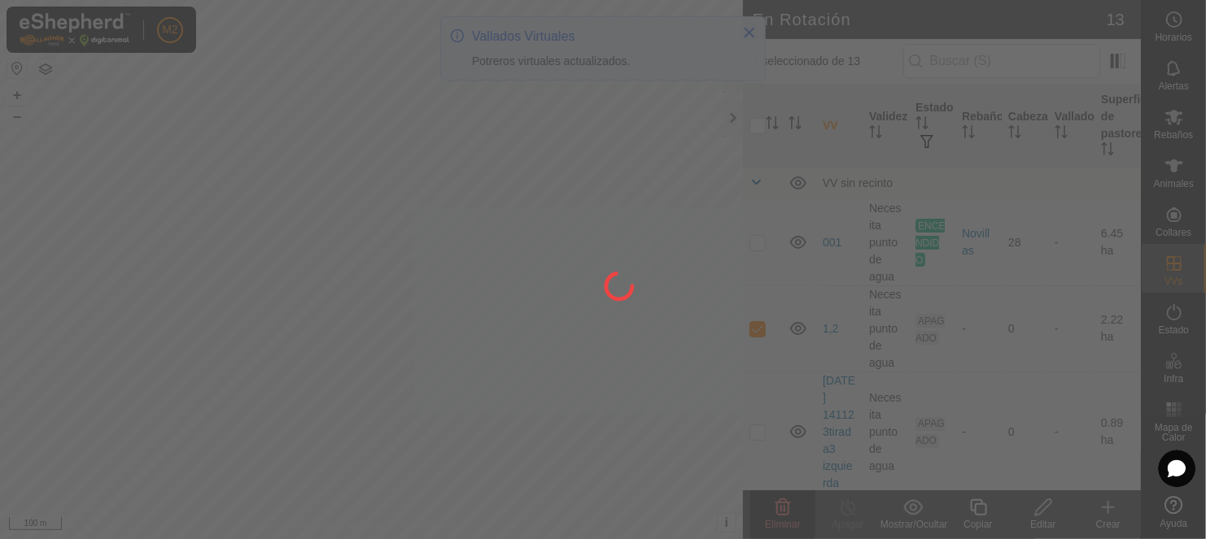
checkbox input "false"
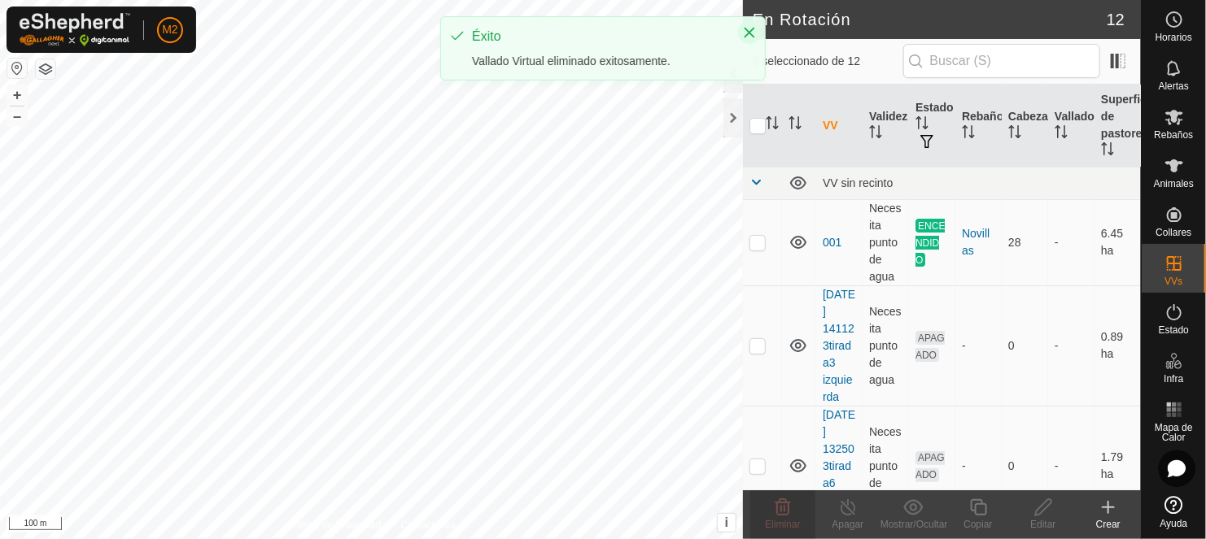
click at [754, 24] on button "Close" at bounding box center [749, 32] width 23 height 23
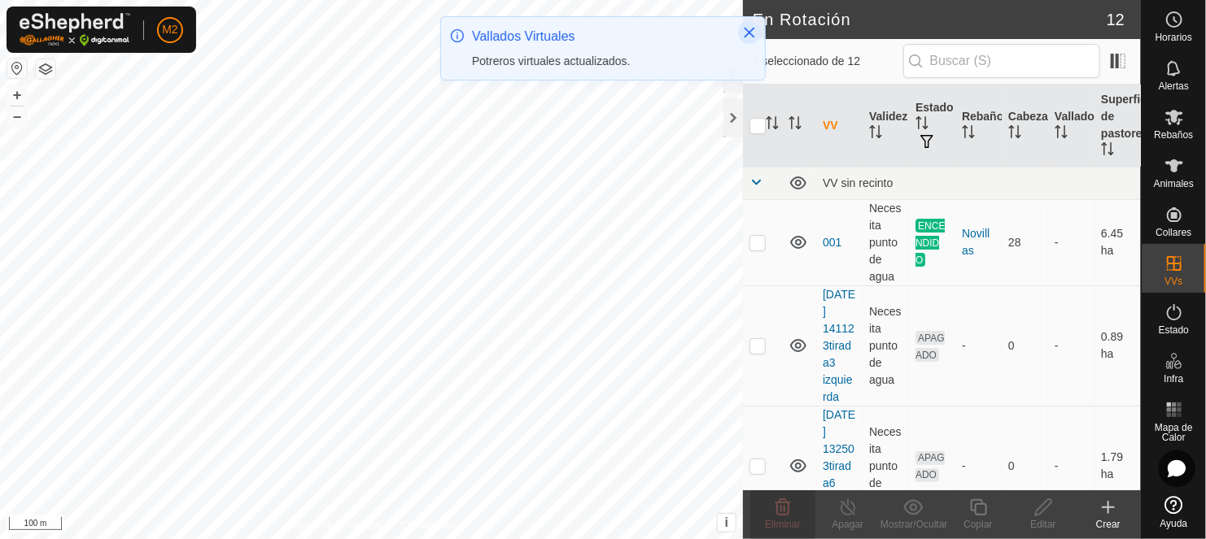
click at [750, 28] on icon "Close" at bounding box center [749, 32] width 13 height 13
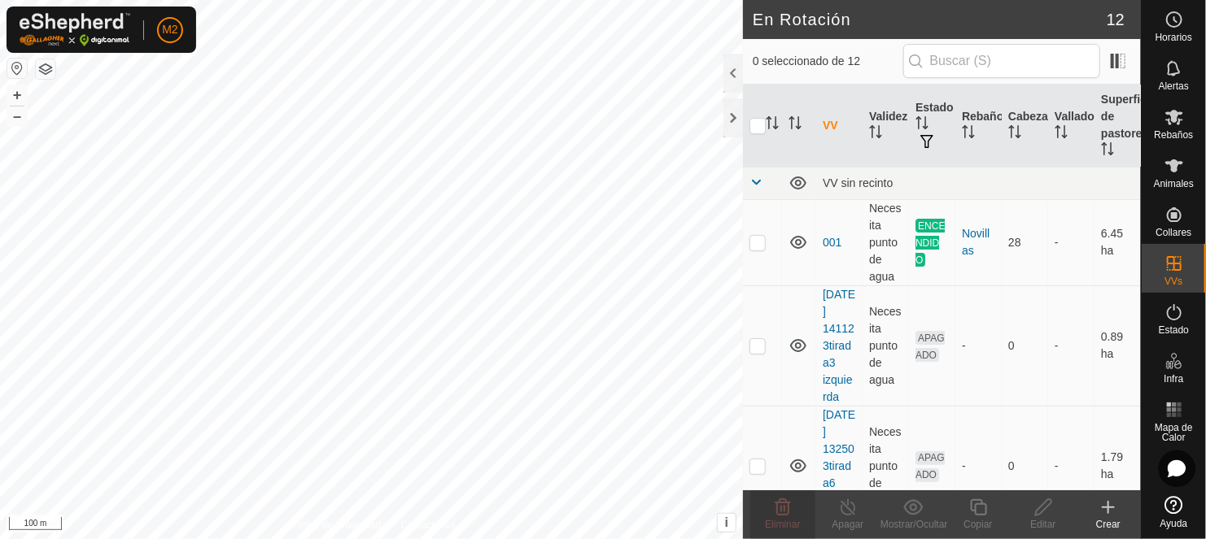
checkbox input "true"
click at [976, 510] on icon at bounding box center [978, 508] width 20 height 20
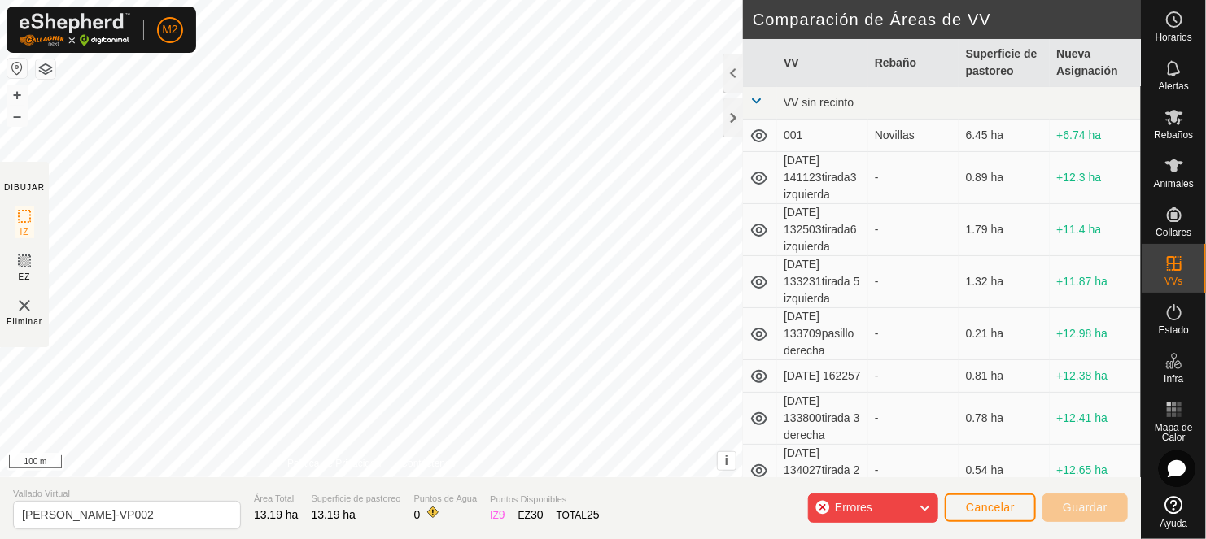
click at [651, 0] on html "M2 Horarios Alertas Rebaños Animales Collares VVs Estado Infra Mapa de Calor Ay…" at bounding box center [603, 269] width 1206 height 539
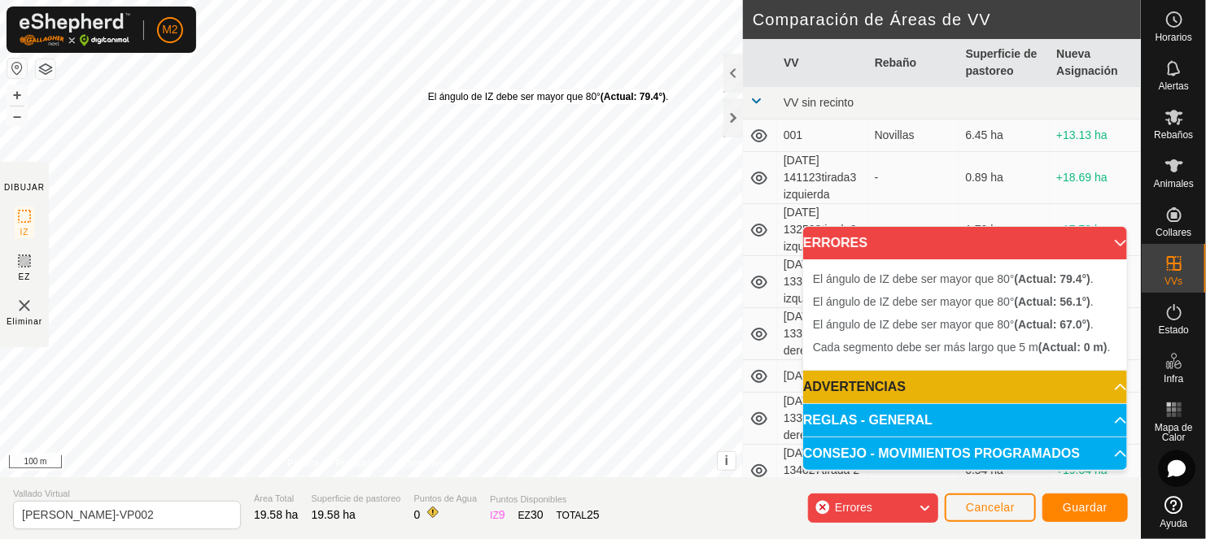
click at [427, 89] on div "El ángulo de IZ debe ser mayor que 80° (Actual: 79.4°) . + – ⇧ i This applicati…" at bounding box center [371, 239] width 743 height 478
click at [618, 0] on html "M2 Horarios Alertas Rebaños Animales Collares VVs Estado Infra Mapa de Calor Ay…" at bounding box center [603, 269] width 1206 height 539
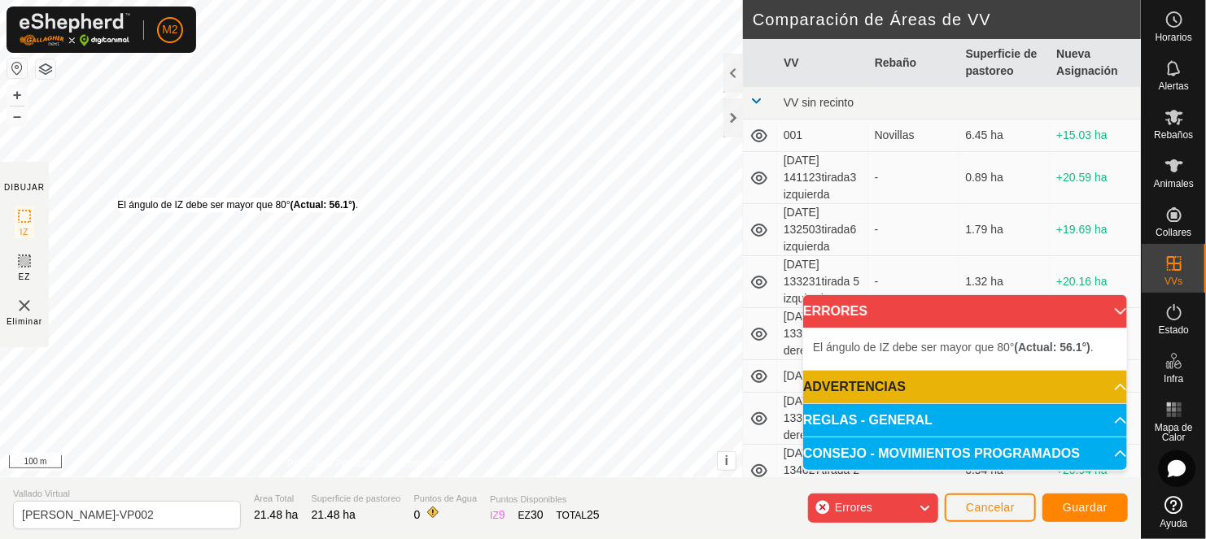
click at [117, 198] on div "El ángulo de IZ debe ser mayor que 80° (Actual: 56.1°) . + – ⇧ i This applicati…" at bounding box center [371, 239] width 743 height 478
click at [111, 177] on div "El ángulo de IZ debe ser mayor que 80° (Actual: 56.1°) . + – ⇧ i This applicati…" at bounding box center [371, 239] width 743 height 478
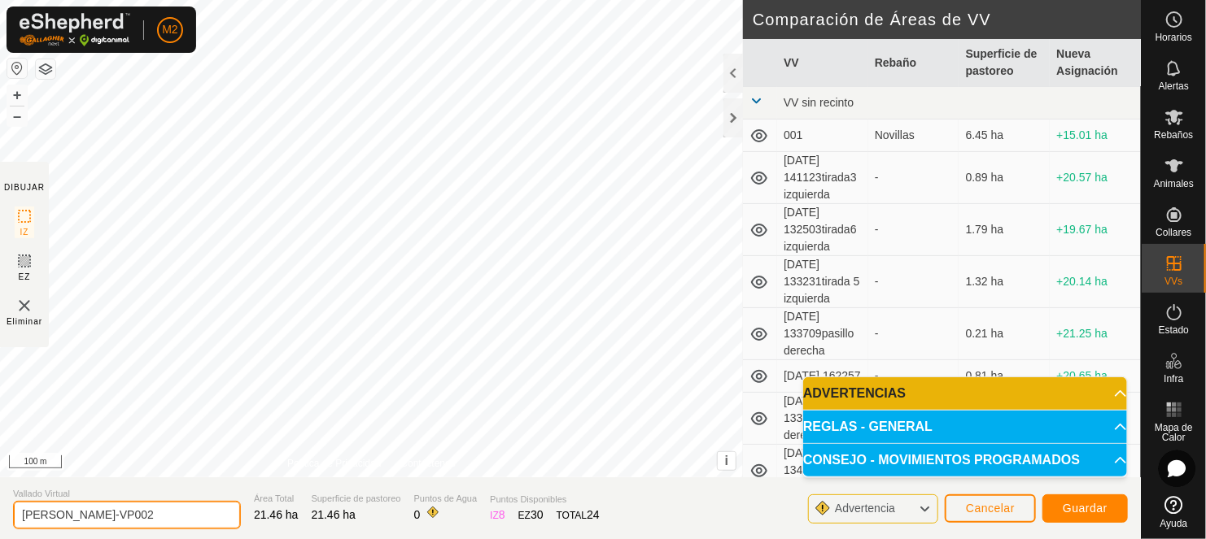
click at [122, 512] on input "[PERSON_NAME]-VP002" at bounding box center [127, 515] width 228 height 28
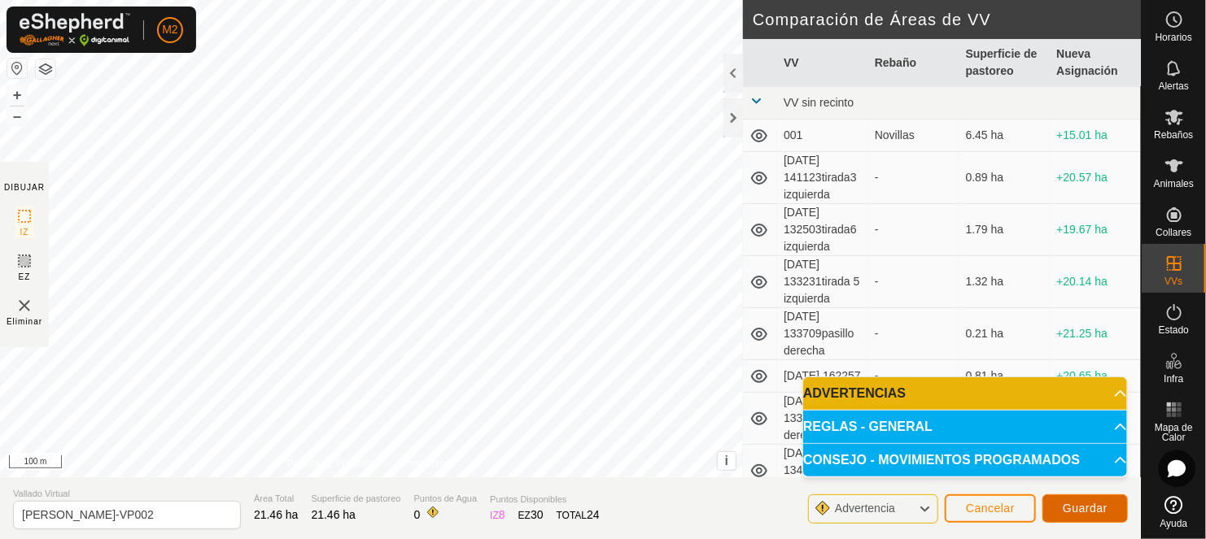
click at [1078, 508] on span "Guardar" at bounding box center [1084, 508] width 45 height 13
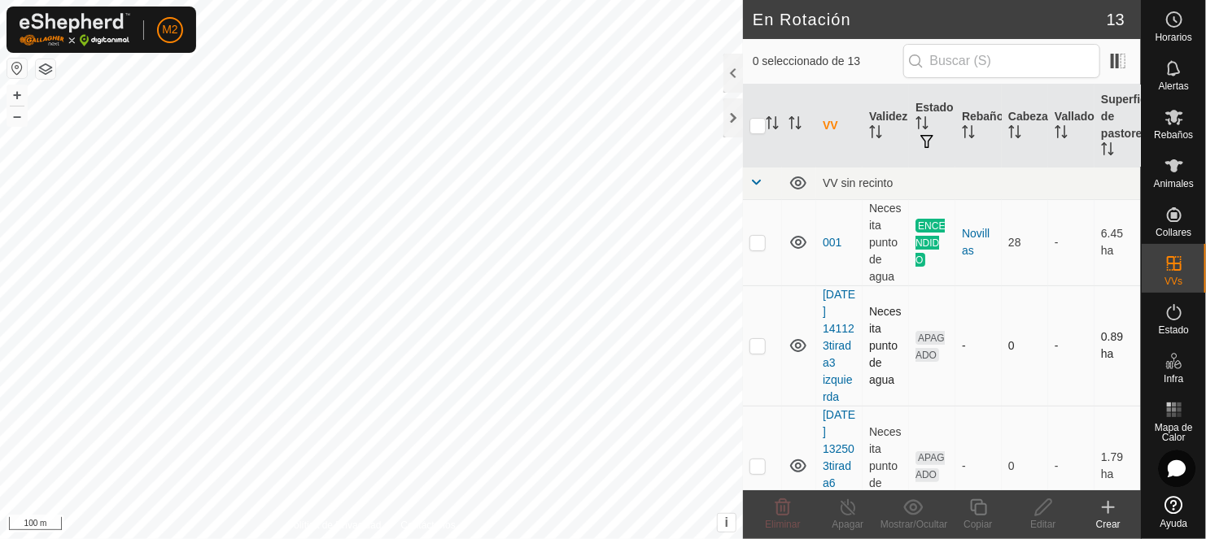
checkbox input "true"
checkbox input "false"
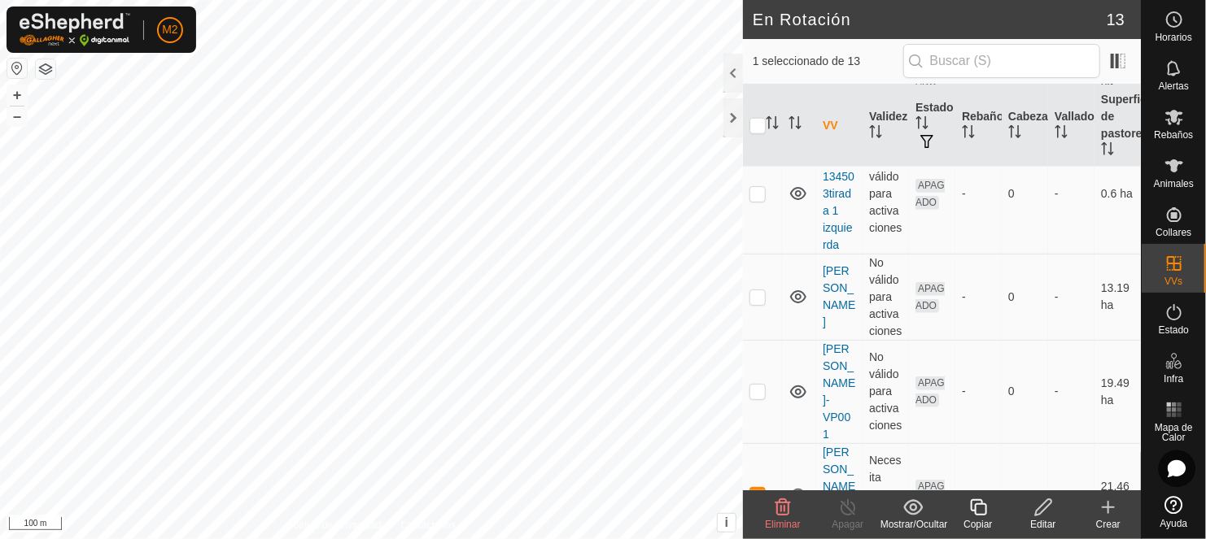
scroll to position [1103, 0]
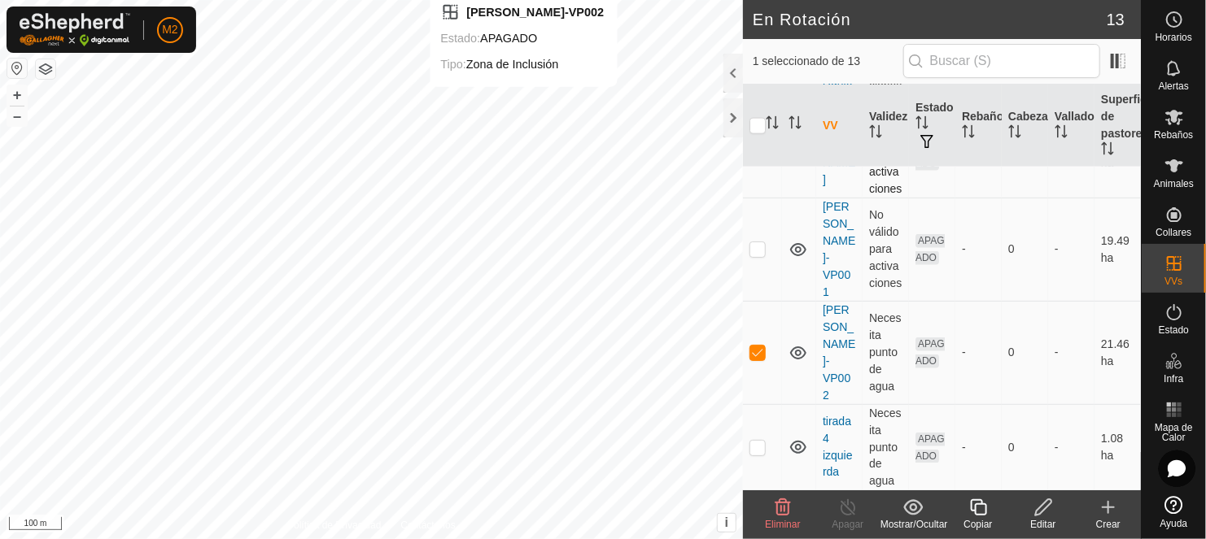
checkbox input "false"
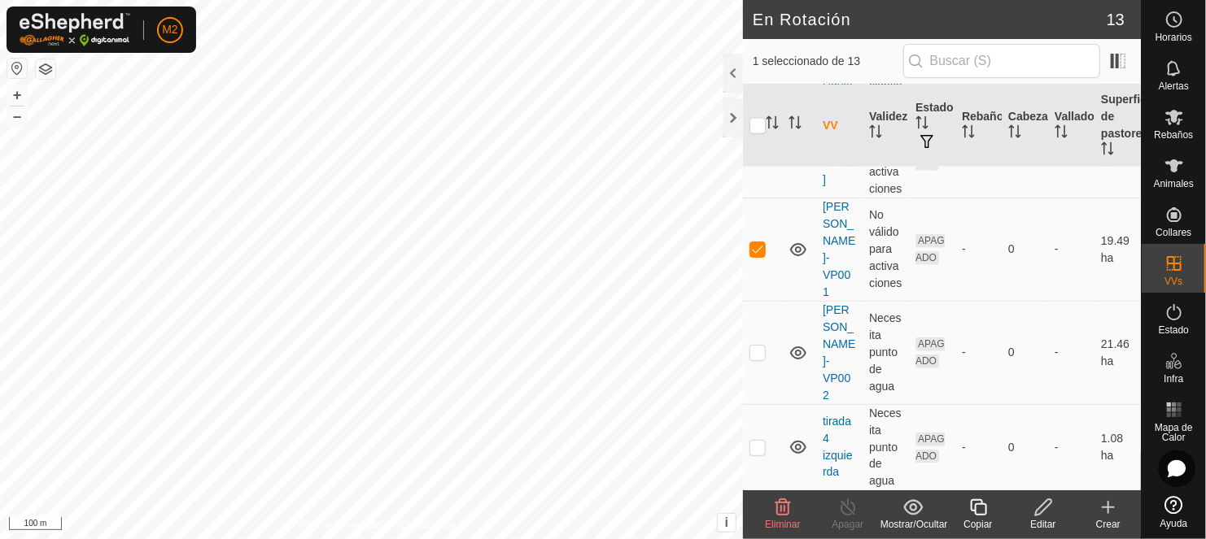
click at [781, 507] on icon at bounding box center [782, 507] width 15 height 16
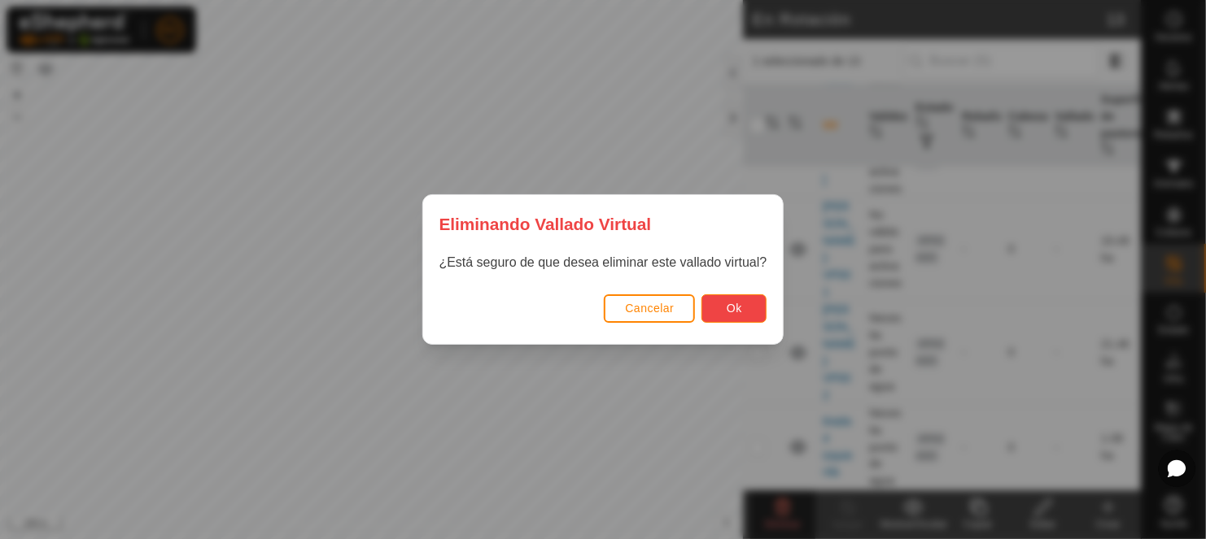
click at [726, 311] on span "Ok" at bounding box center [733, 308] width 15 height 13
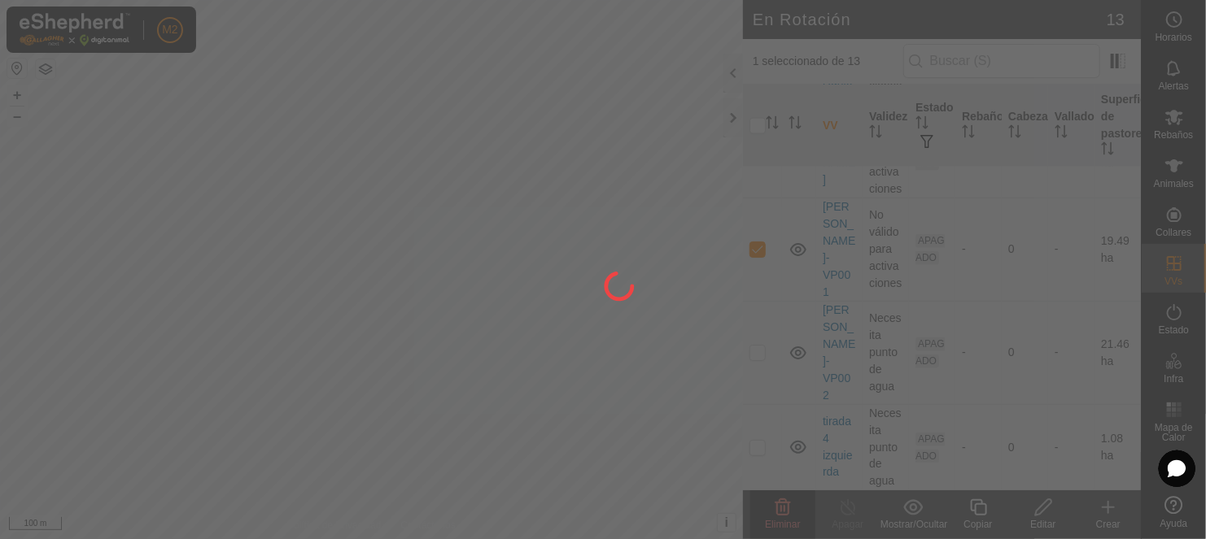
checkbox input "false"
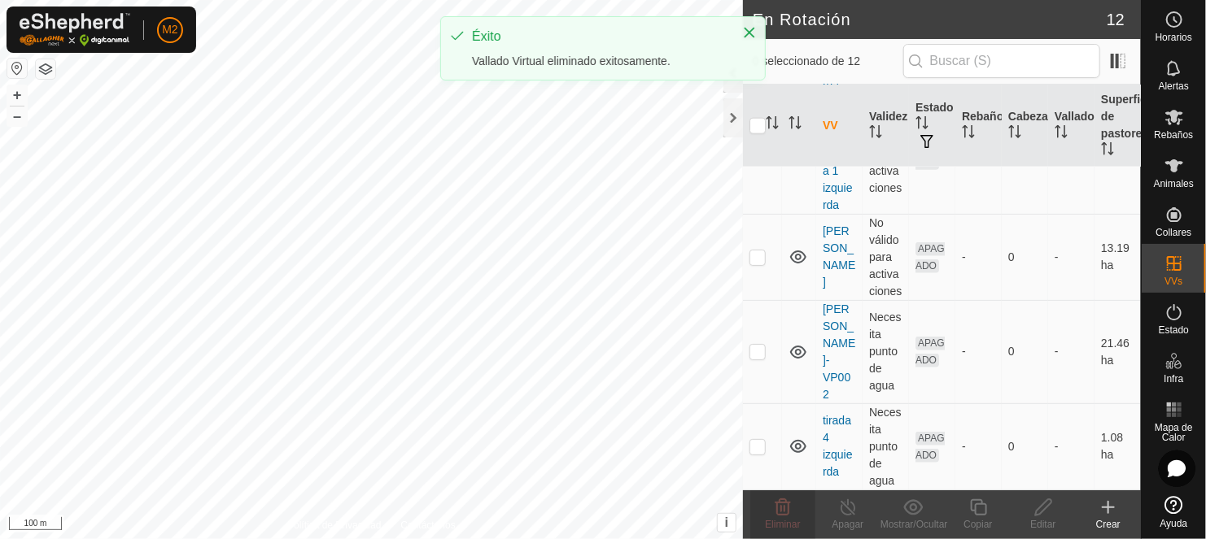
scroll to position [0, 0]
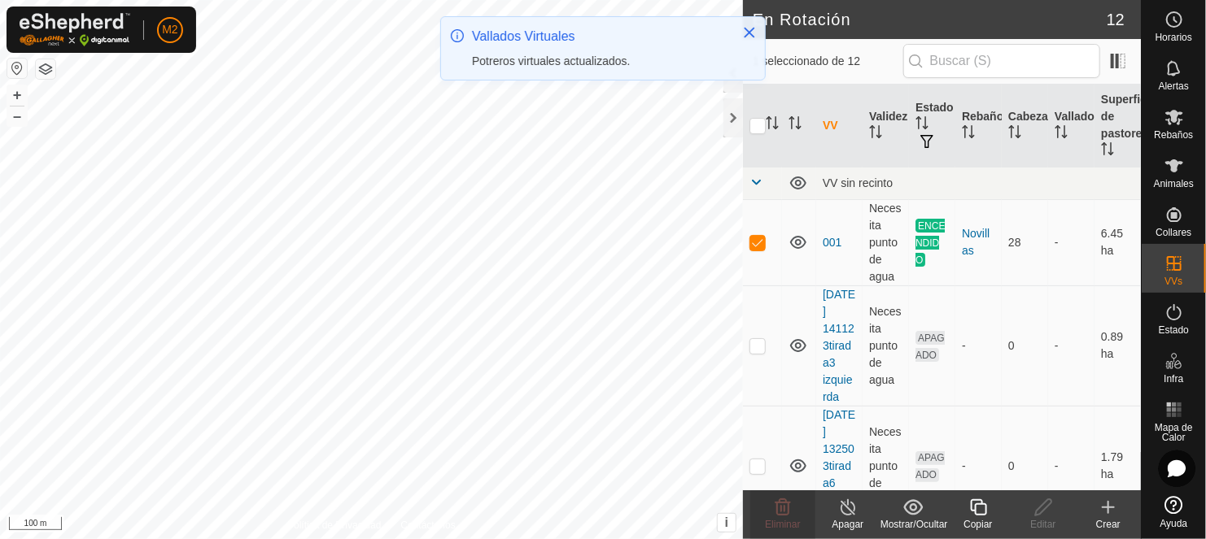
checkbox input "false"
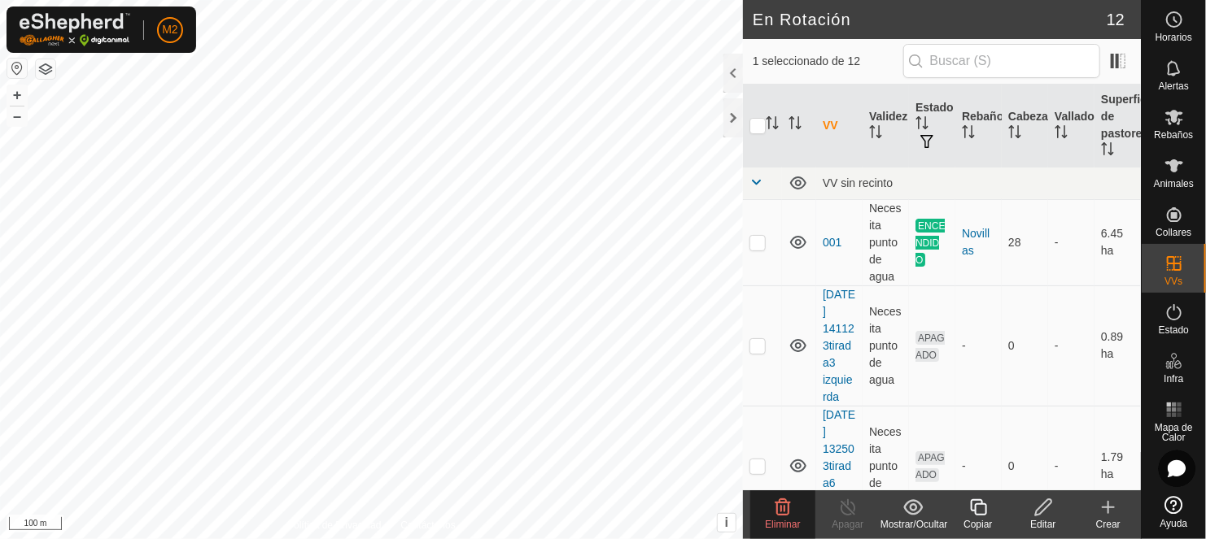
click at [777, 511] on icon at bounding box center [782, 507] width 15 height 16
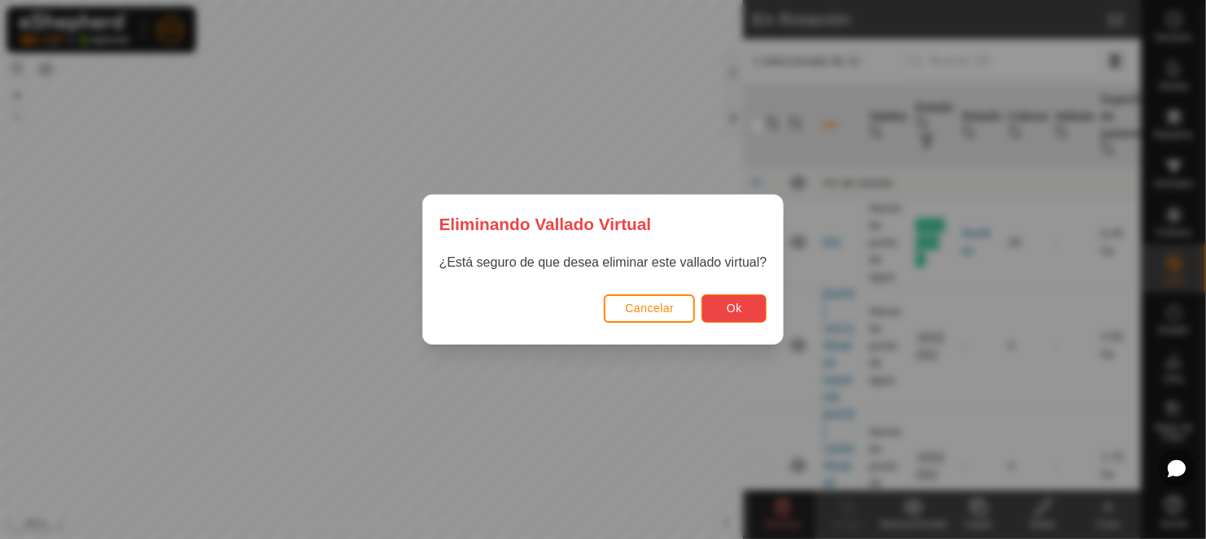
click at [730, 309] on span "Ok" at bounding box center [733, 308] width 15 height 13
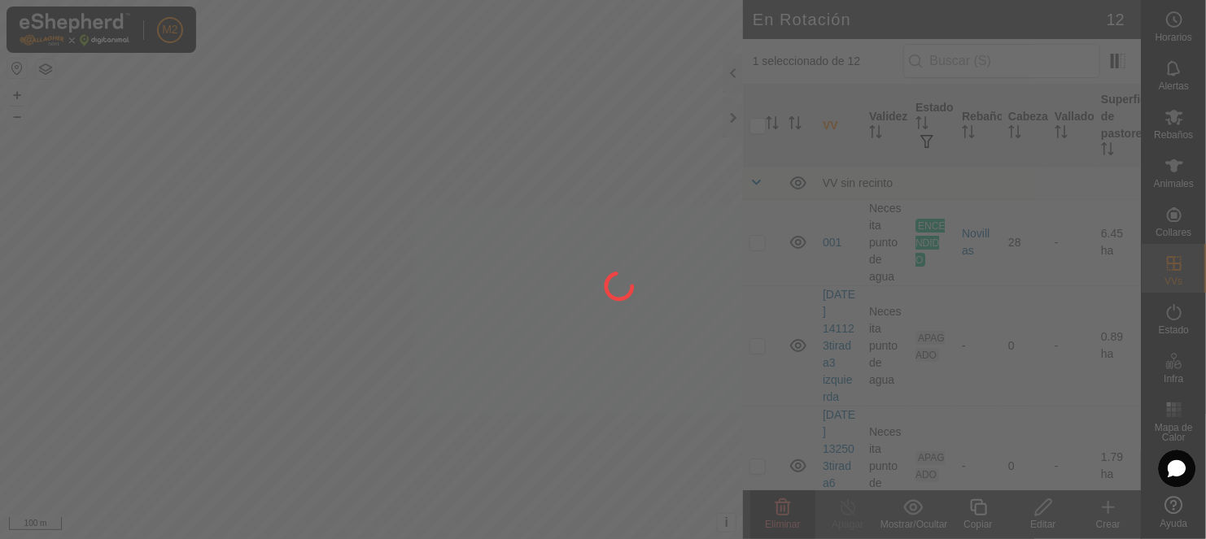
checkbox input "false"
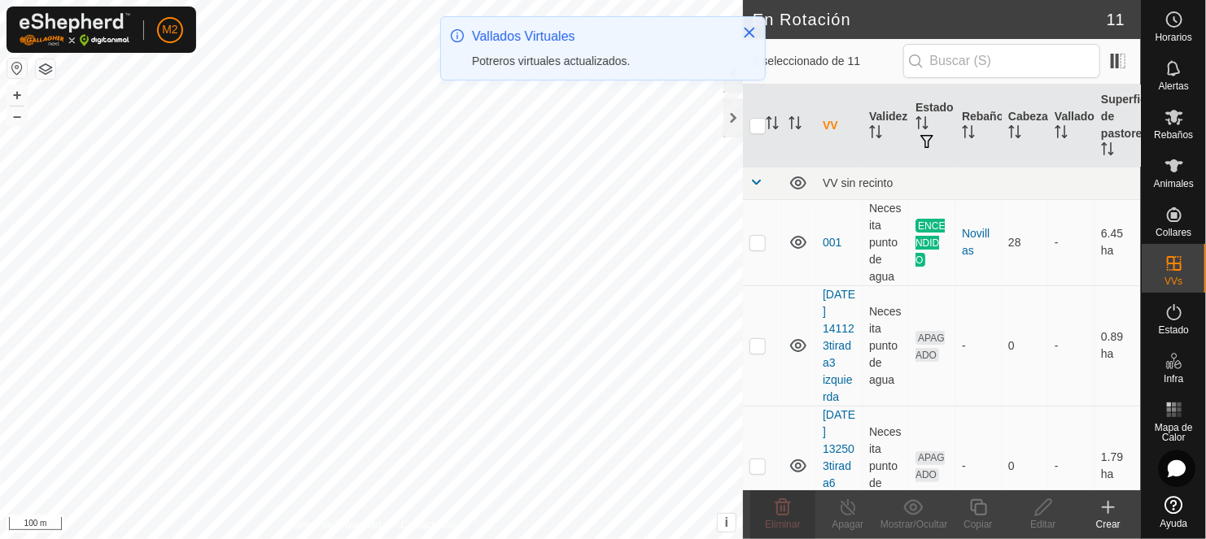
checkbox input "true"
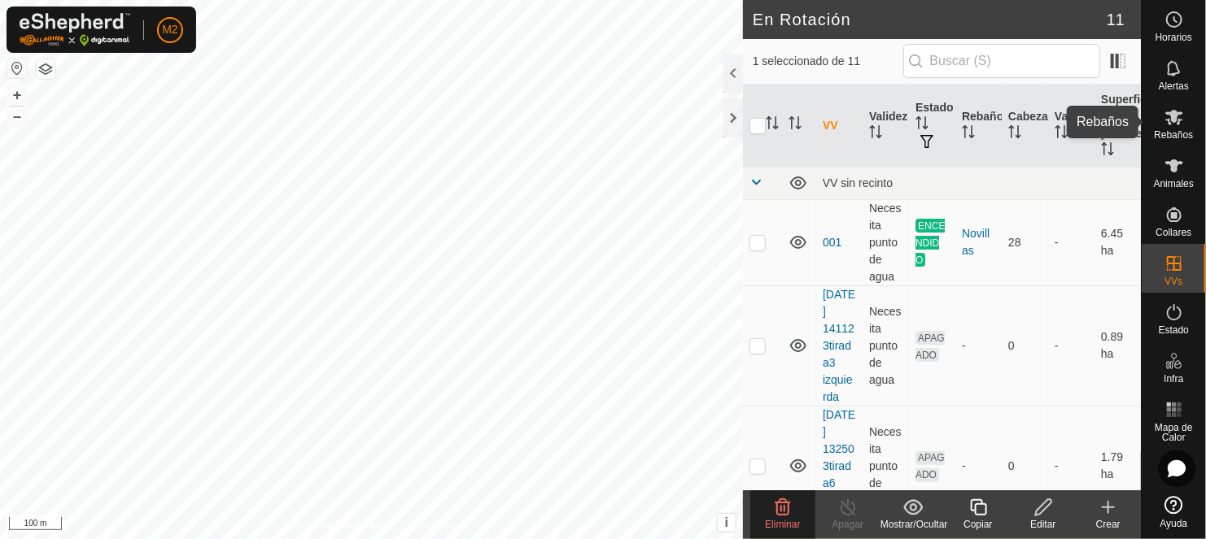
click at [1172, 124] on icon at bounding box center [1174, 117] width 20 height 20
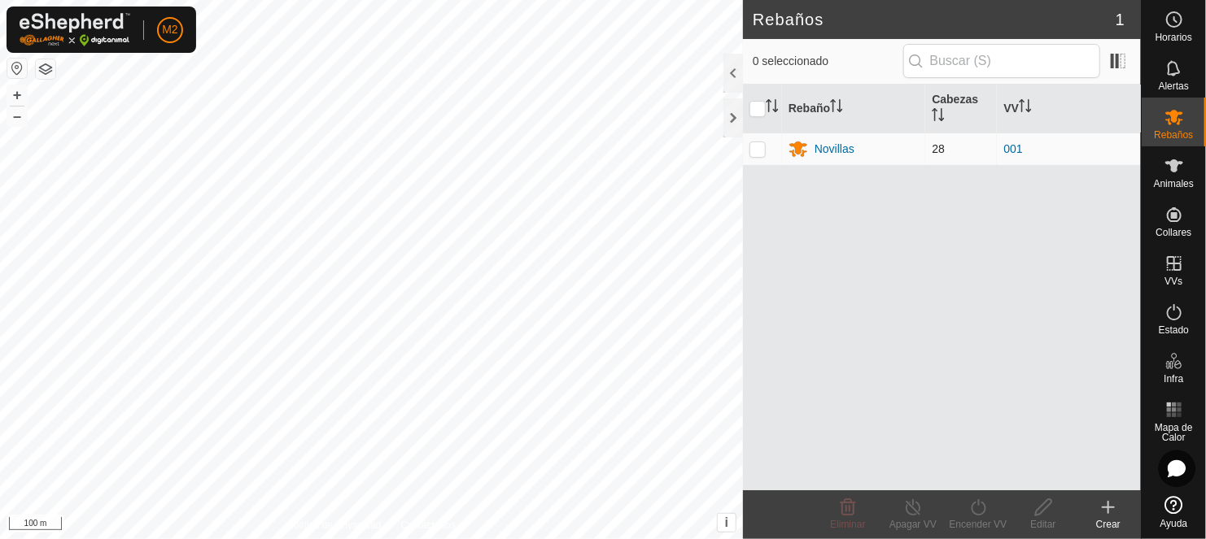
click at [754, 147] on p-checkbox at bounding box center [757, 148] width 16 height 13
checkbox input "true"
click at [908, 508] on icon at bounding box center [913, 508] width 20 height 20
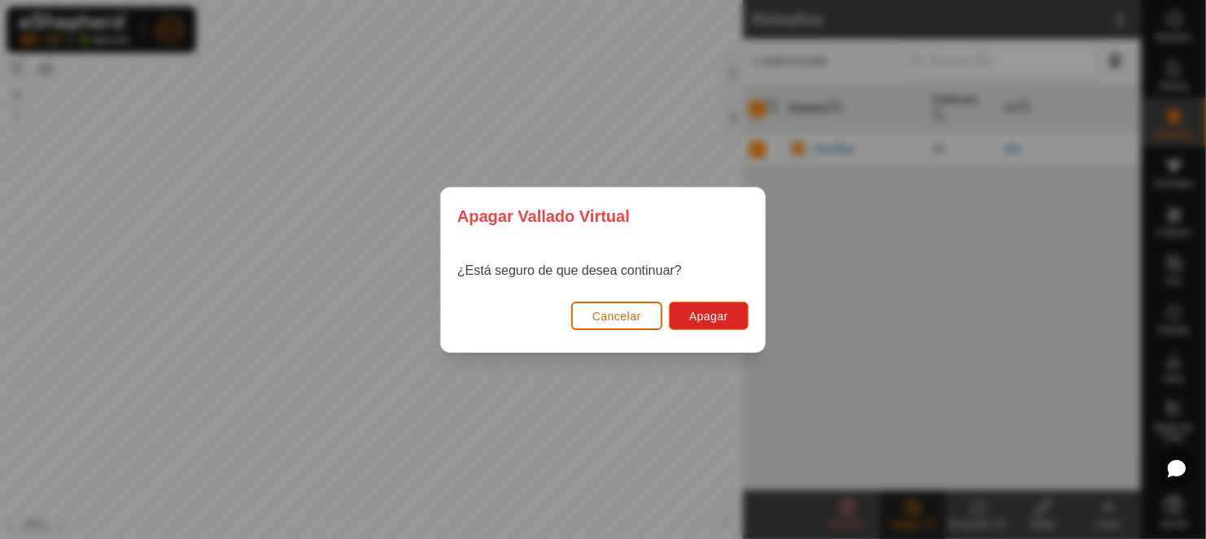
click at [597, 310] on span "Cancelar" at bounding box center [616, 316] width 49 height 13
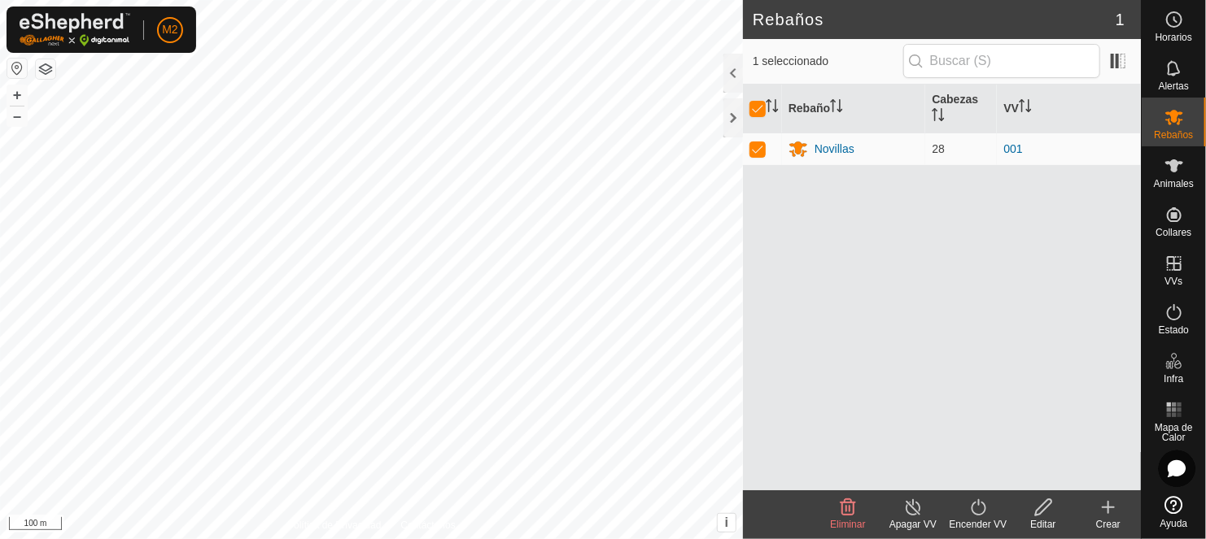
click at [976, 508] on icon at bounding box center [978, 508] width 20 height 20
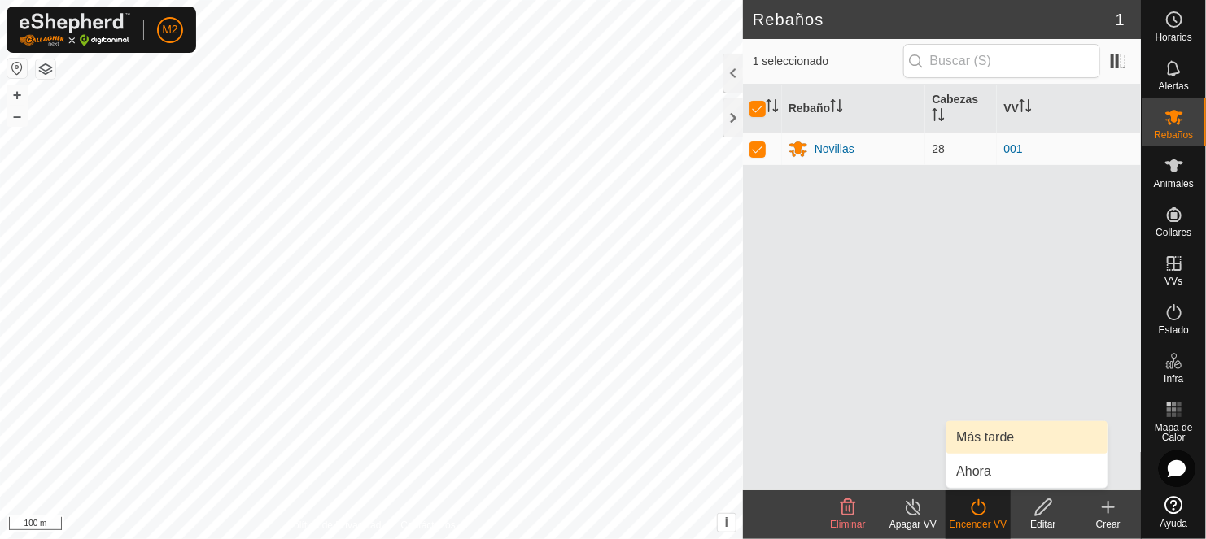
click at [975, 435] on link "Más tarde" at bounding box center [1026, 437] width 161 height 33
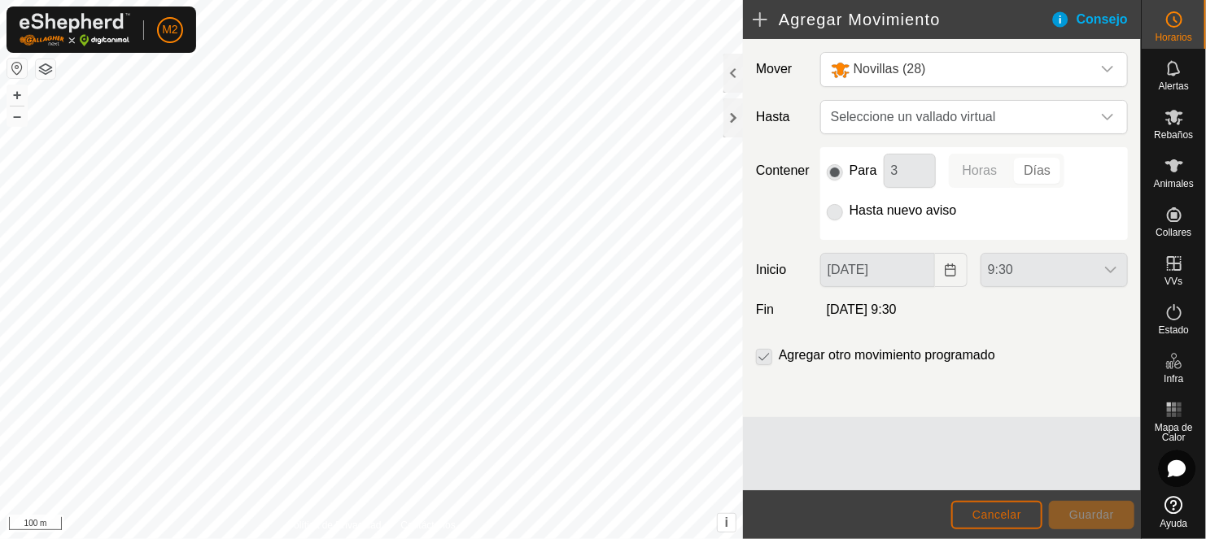
click at [1004, 508] on span "Cancelar" at bounding box center [996, 514] width 49 height 13
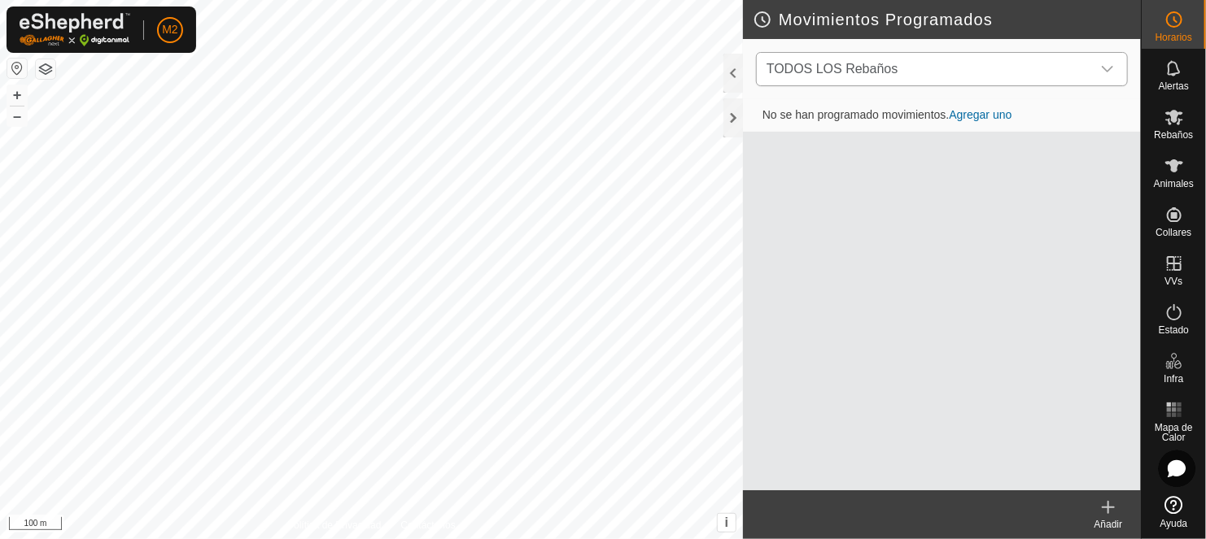
click at [1110, 58] on div "dropdown trigger" at bounding box center [1107, 69] width 33 height 33
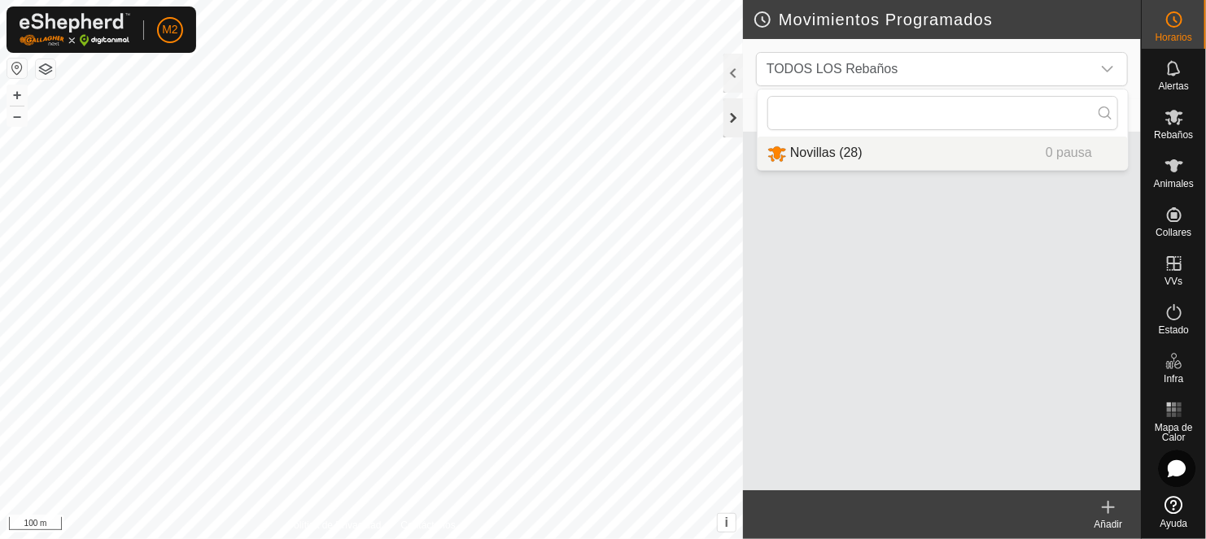
click at [729, 115] on div at bounding box center [733, 117] width 20 height 39
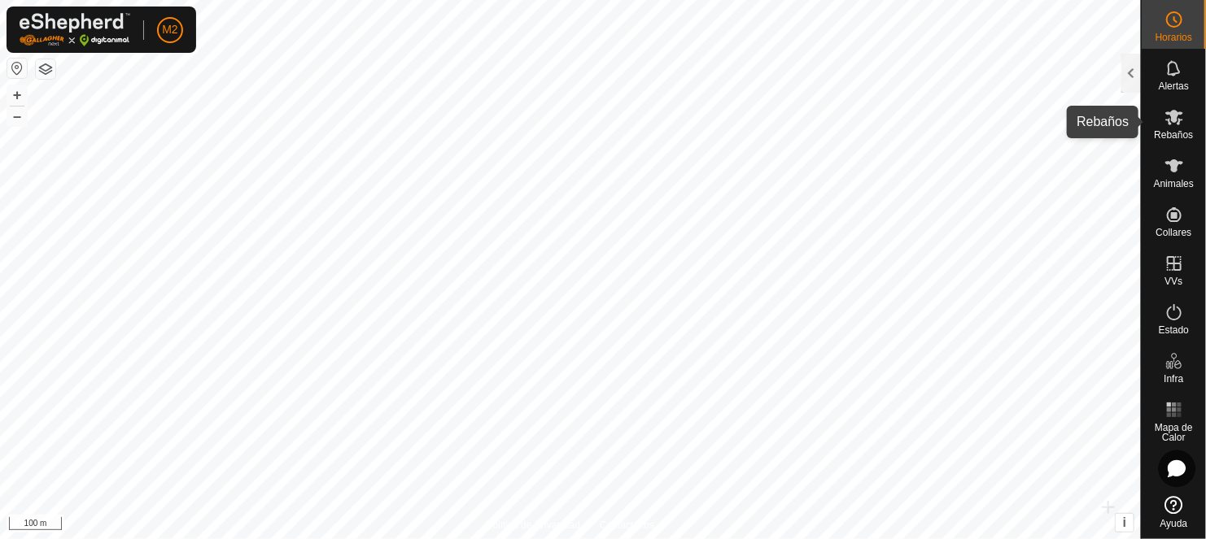
click at [1189, 116] on div "Rebaños" at bounding box center [1173, 122] width 64 height 49
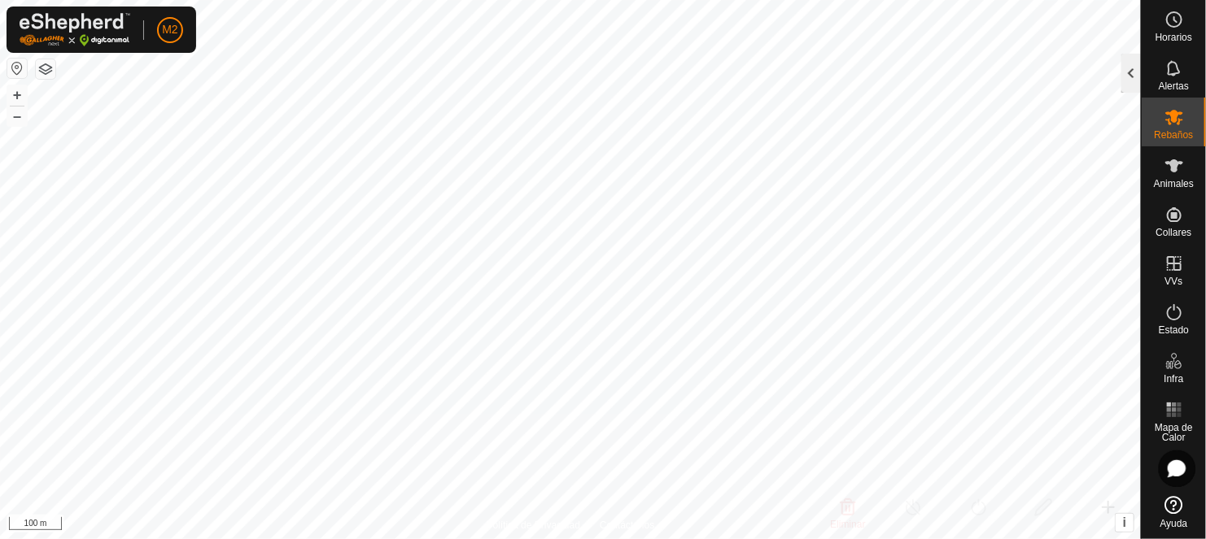
click at [1128, 65] on div at bounding box center [1131, 73] width 20 height 39
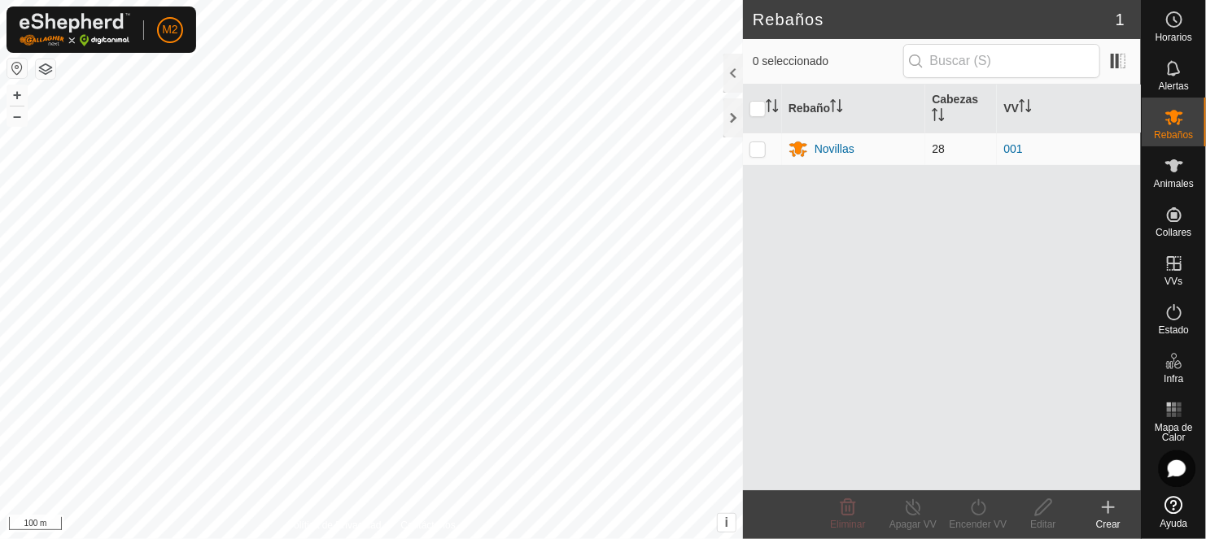
click at [751, 143] on p-checkbox at bounding box center [757, 148] width 16 height 13
checkbox input "true"
click at [976, 510] on icon at bounding box center [978, 508] width 20 height 20
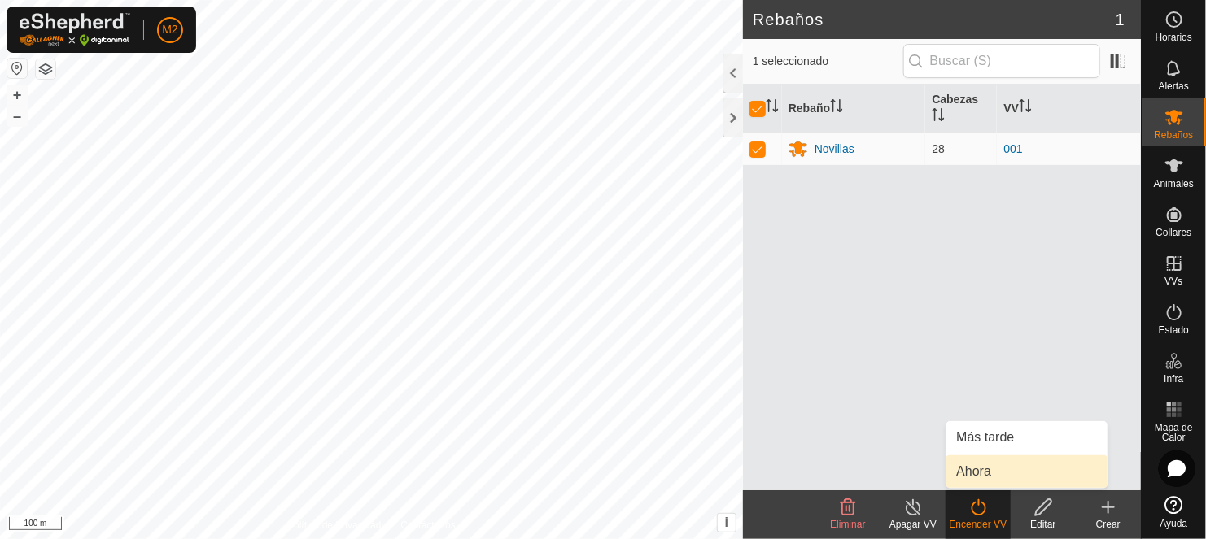
click at [970, 465] on link "Ahora" at bounding box center [1026, 472] width 161 height 33
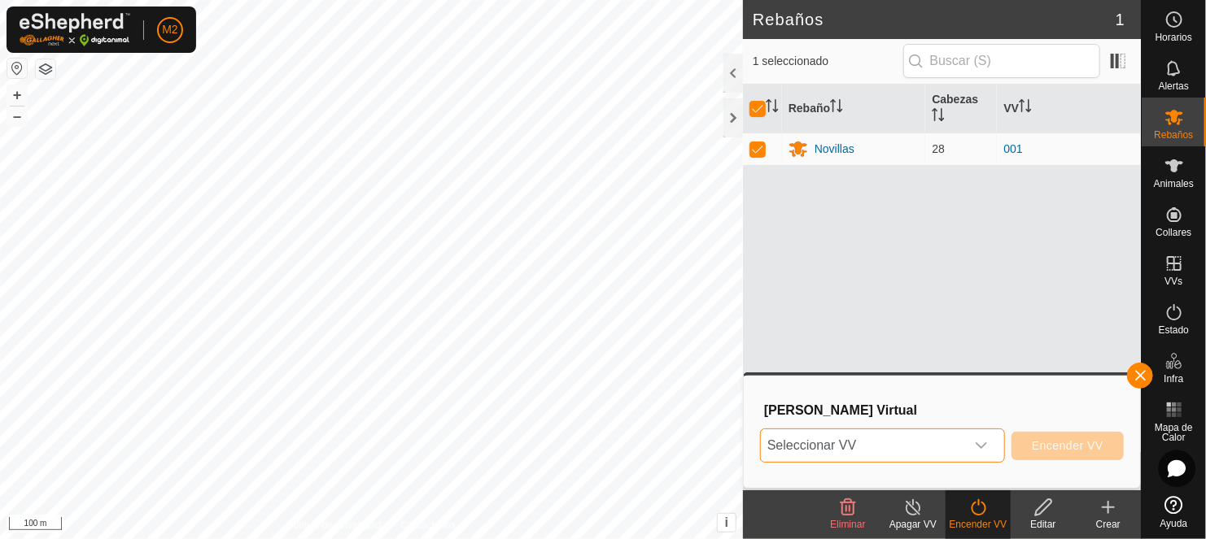
click at [840, 438] on span "Seleccionar VV" at bounding box center [863, 446] width 204 height 33
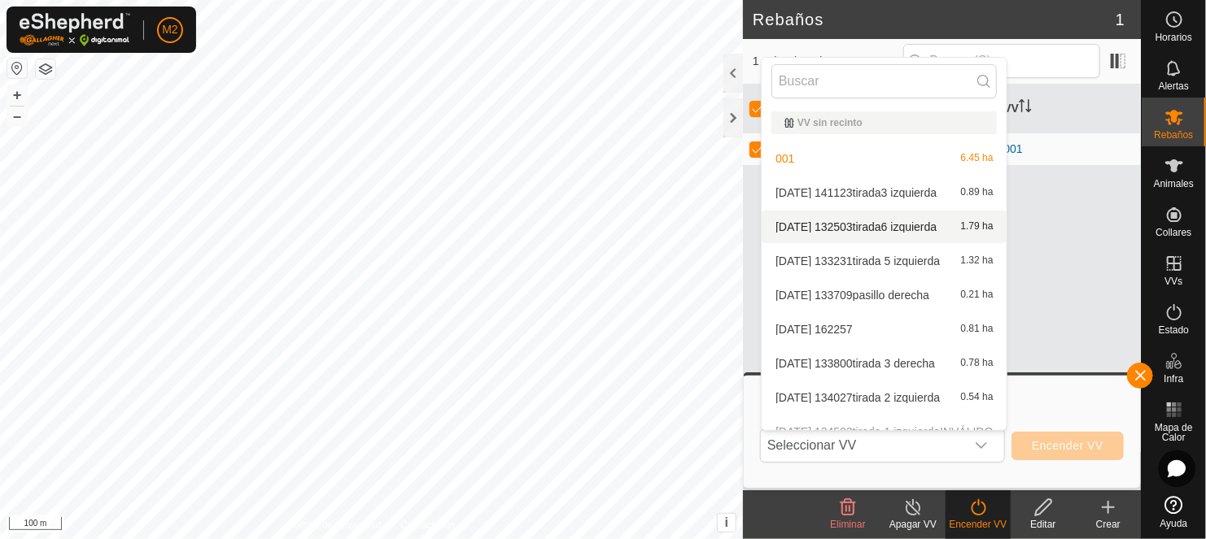
scroll to position [85, 0]
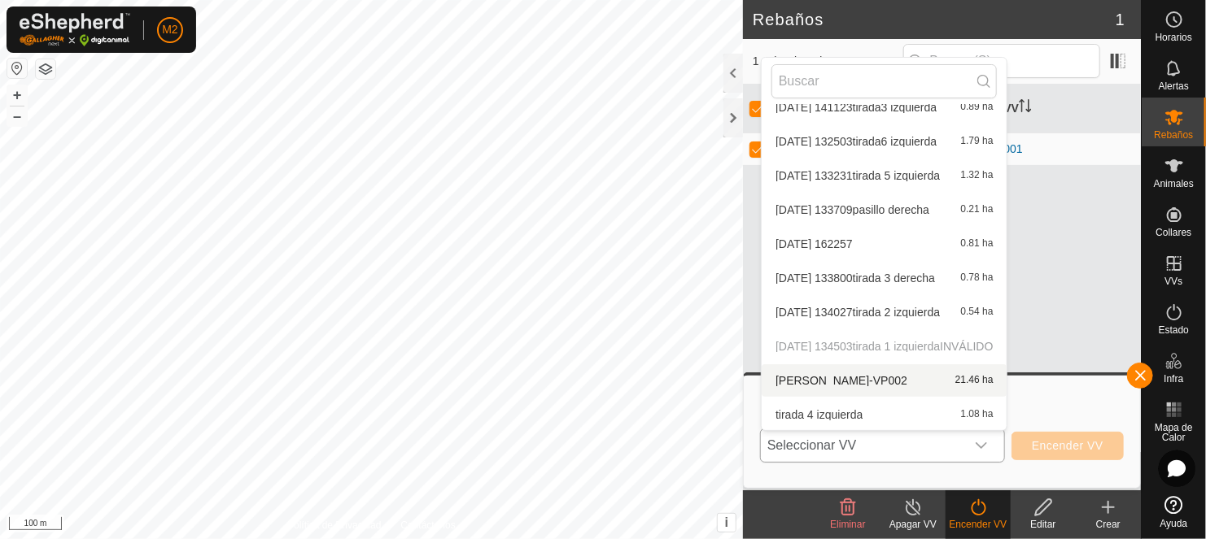
click at [836, 380] on li "[PERSON_NAME]-VP002 21.46 ha" at bounding box center [883, 380] width 245 height 33
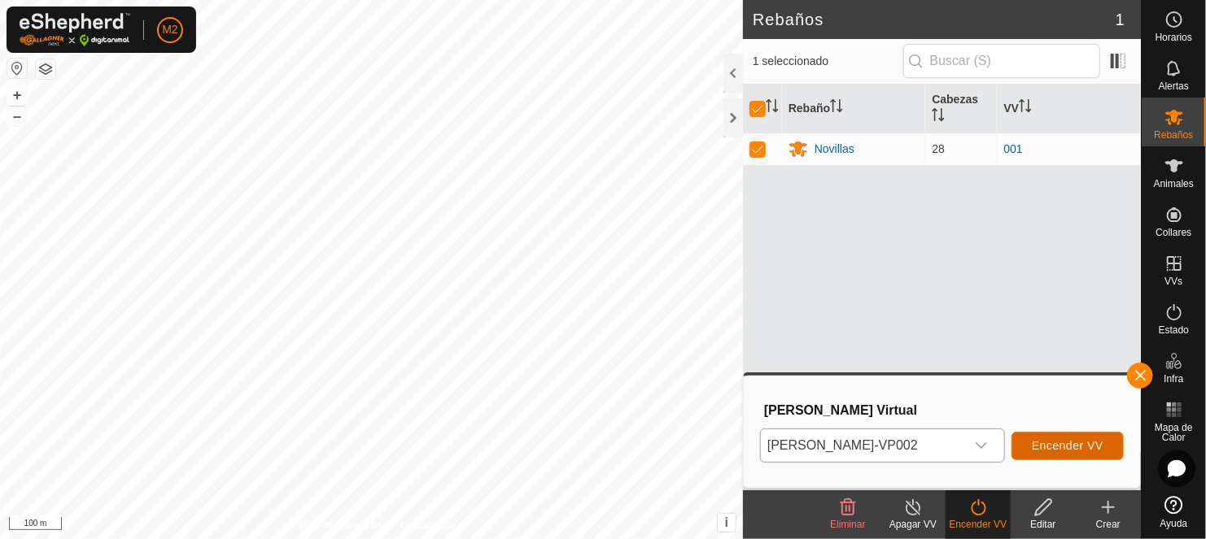
click at [1057, 445] on span "Encender VV" at bounding box center [1068, 445] width 72 height 13
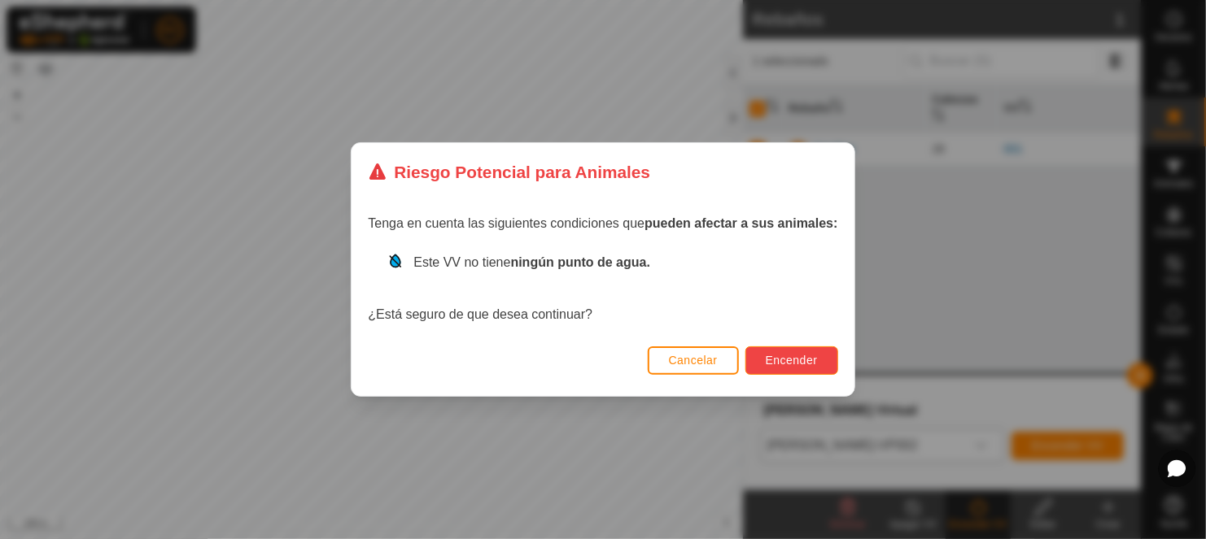
click at [783, 356] on span "Encender" at bounding box center [792, 360] width 52 height 13
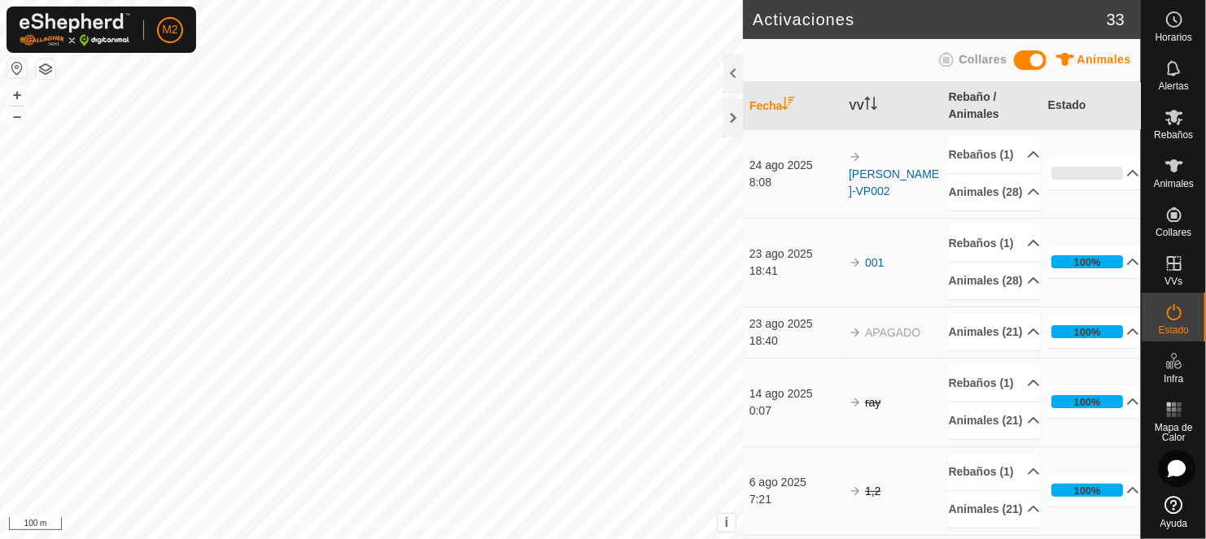
click at [818, 0] on html "M2 Horarios Alertas Rebaños Animales Collares VVs Estado Infra Mapa de Calor Ay…" at bounding box center [603, 269] width 1206 height 539
